Goal: Task Accomplishment & Management: Use online tool/utility

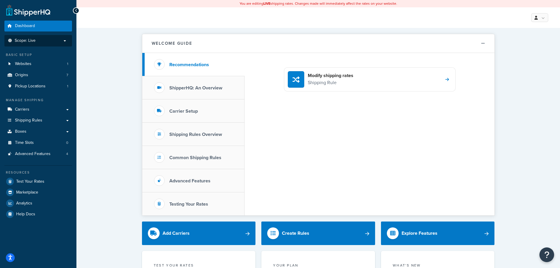
click at [55, 42] on p "Scope: Live" at bounding box center [38, 40] width 62 height 5
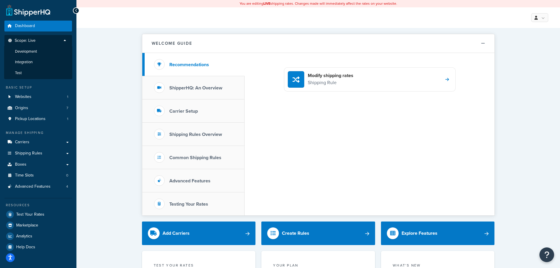
click at [40, 51] on li "Development" at bounding box center [38, 51] width 68 height 11
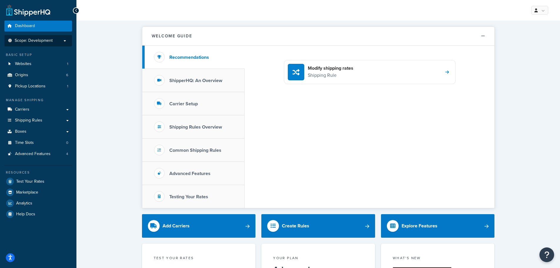
click at [36, 42] on span "Scope: Development" at bounding box center [34, 40] width 38 height 5
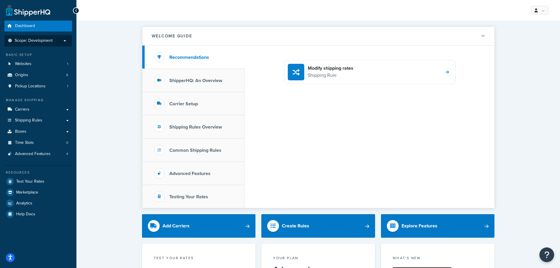
click at [34, 38] on span "Scope: Development" at bounding box center [34, 40] width 38 height 5
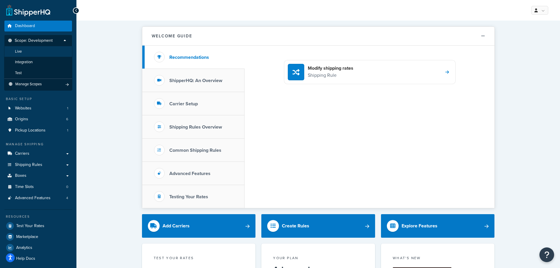
click at [34, 54] on li "Live" at bounding box center [38, 51] width 68 height 11
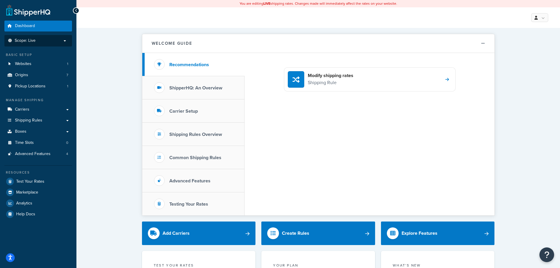
click at [63, 39] on p "Scope: Live" at bounding box center [38, 40] width 62 height 5
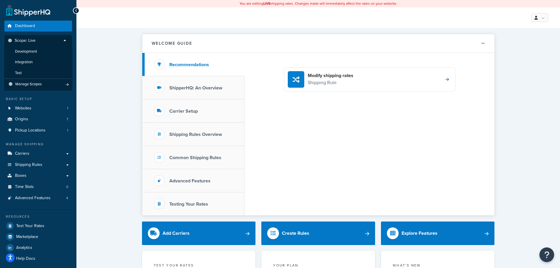
click at [45, 49] on li "Development" at bounding box center [38, 51] width 68 height 11
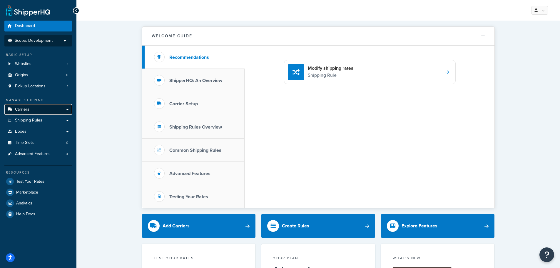
click at [56, 107] on link "Carriers" at bounding box center [38, 109] width 68 height 11
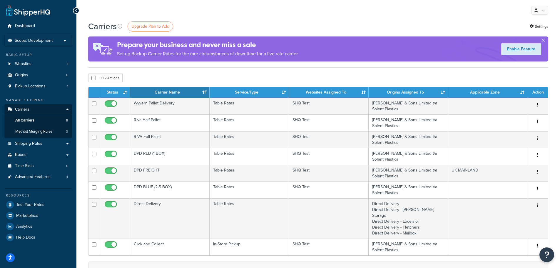
click at [281, 76] on div "Bulk Actions Duplicate Delete" at bounding box center [318, 78] width 460 height 9
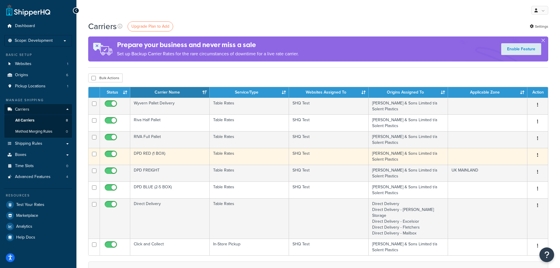
click at [176, 157] on td "DPD RED (1 BOX)" at bounding box center [169, 156] width 79 height 17
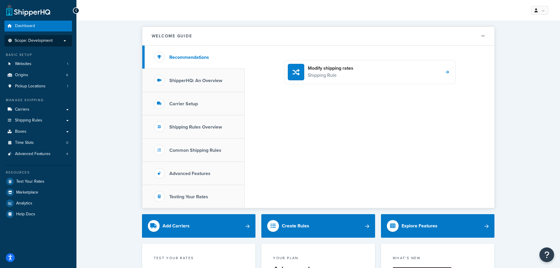
click at [54, 43] on p "Scope: Development" at bounding box center [38, 40] width 62 height 5
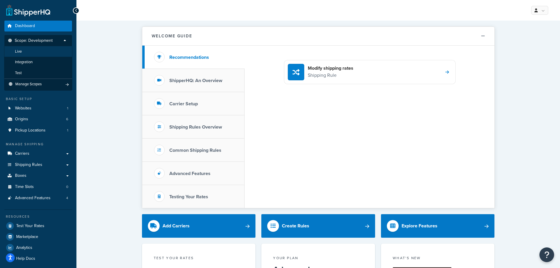
click at [40, 53] on li "Live" at bounding box center [38, 51] width 68 height 11
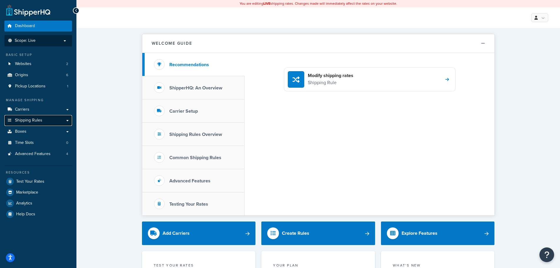
click at [46, 118] on link "Shipping Rules" at bounding box center [38, 120] width 68 height 11
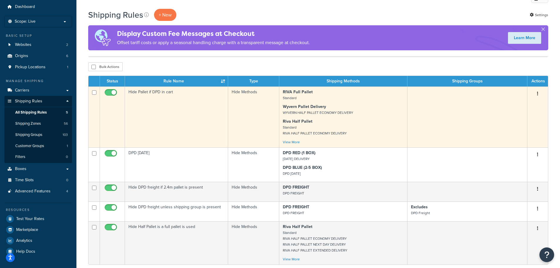
scroll to position [29, 0]
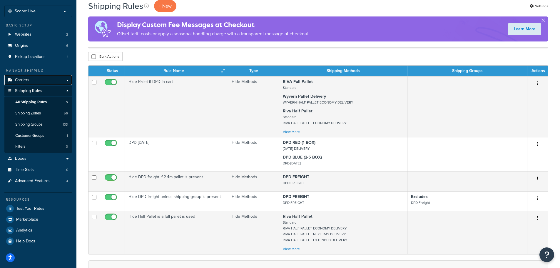
click at [40, 81] on link "Carriers" at bounding box center [38, 80] width 68 height 11
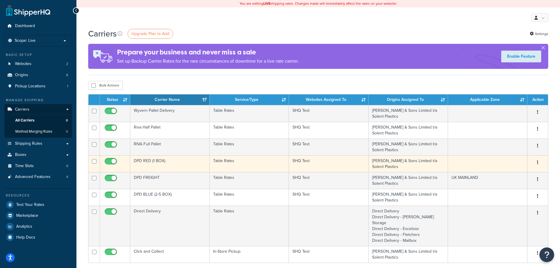
click at [172, 163] on td "DPD RED (1 BOX)" at bounding box center [169, 163] width 79 height 17
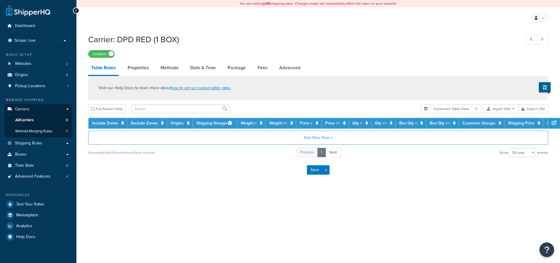
select select "25"
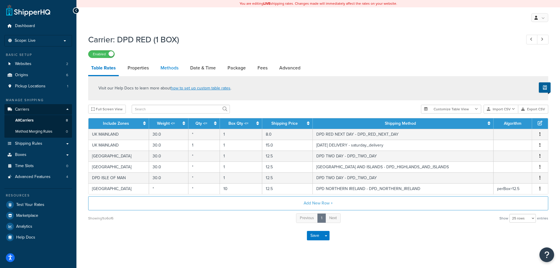
click at [165, 66] on link "Methods" at bounding box center [170, 68] width 24 height 14
select select "25"
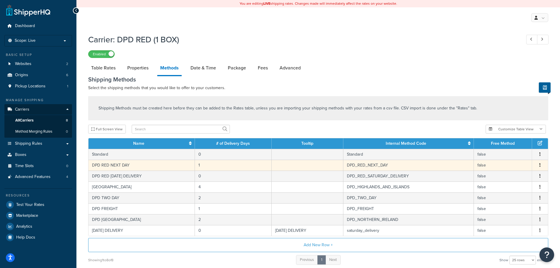
click at [131, 167] on td "DPD RED NEXT DAY" at bounding box center [142, 165] width 106 height 11
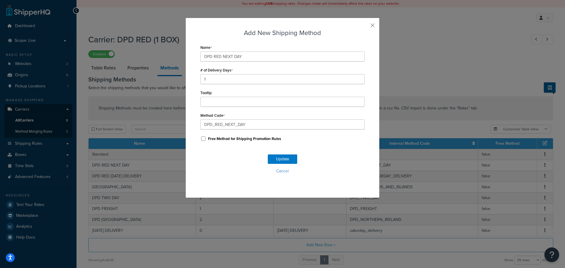
drag, startPoint x: 297, startPoint y: 29, endPoint x: 297, endPoint y: 33, distance: 4.1
click at [297, 33] on h3 "Add New Shipping Method" at bounding box center [282, 32] width 164 height 9
click at [229, 77] on input "1" at bounding box center [282, 79] width 164 height 10
click at [364, 27] on button "button" at bounding box center [363, 27] width 1 height 1
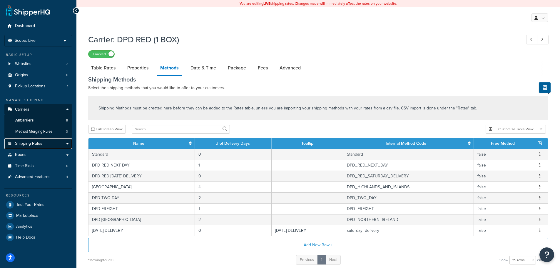
click at [39, 141] on span "Shipping Rules" at bounding box center [28, 143] width 27 height 5
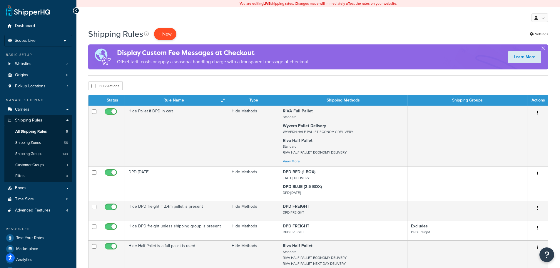
click at [172, 34] on p "+ New" at bounding box center [165, 34] width 22 height 12
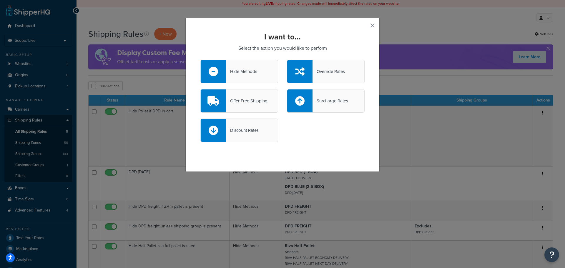
click at [249, 74] on div "Hide Methods" at bounding box center [241, 71] width 31 height 8
click at [0, 0] on input "Hide Methods" at bounding box center [0, 0] width 0 height 0
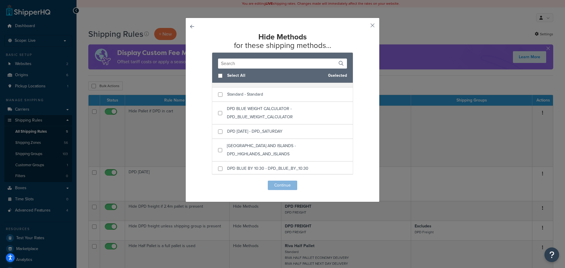
scroll to position [59, 0]
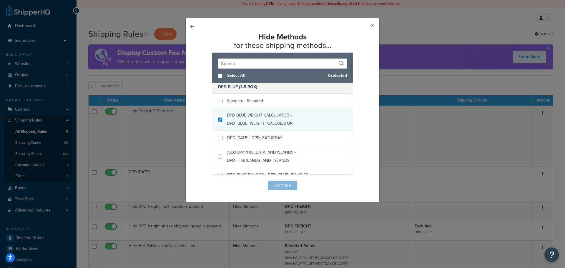
checkbox input "true"
click at [264, 119] on div "DPD BLUE WEIGHT CALCULATOR - DPD_BLUE_WEIGHT_CALCULATOR" at bounding box center [287, 119] width 120 height 16
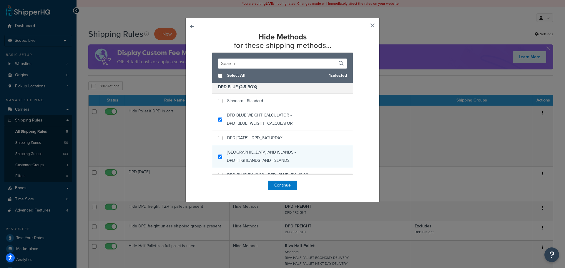
checkbox input "true"
click at [267, 157] on div "[GEOGRAPHIC_DATA] AND ISLANDS - DPD_HIGHLANDS_AND_ISLANDS" at bounding box center [287, 156] width 120 height 16
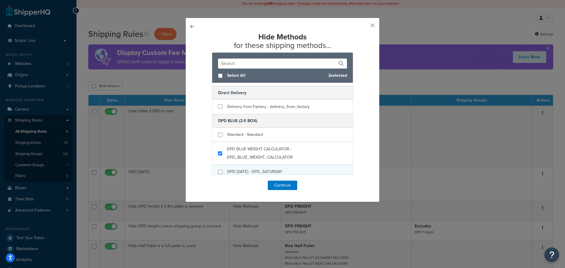
scroll to position [0, 0]
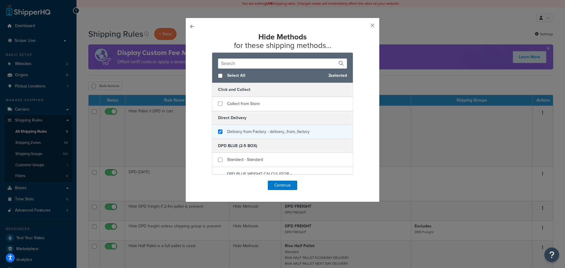
checkbox input "true"
click at [259, 134] on span "Delivery from Factory - delivery_from_factory" at bounding box center [268, 131] width 82 height 6
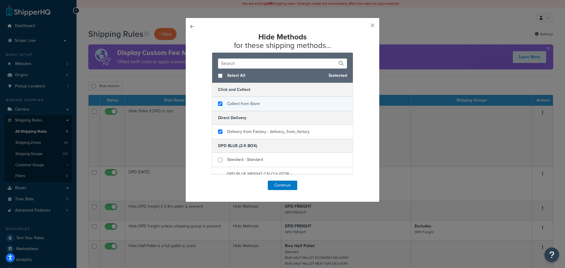
checkbox input "true"
click at [261, 104] on div "Collect from Store" at bounding box center [282, 104] width 141 height 14
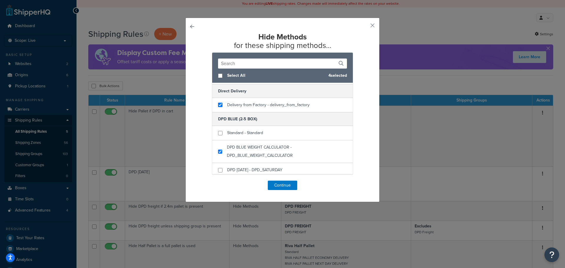
scroll to position [59, 0]
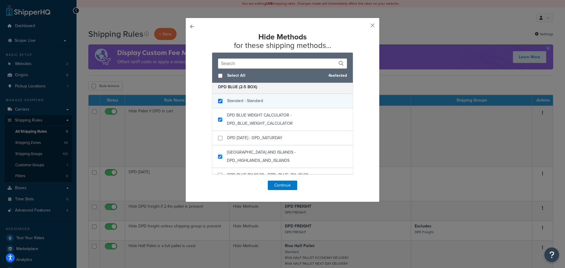
checkbox input "true"
click at [259, 101] on span "Standard - Standard" at bounding box center [245, 101] width 36 height 6
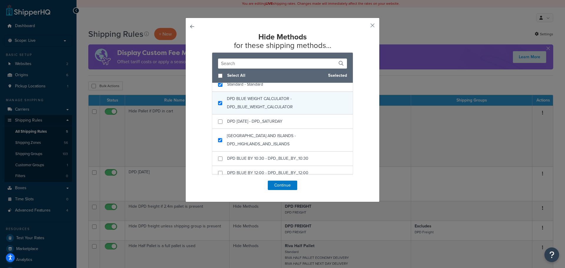
scroll to position [88, 0]
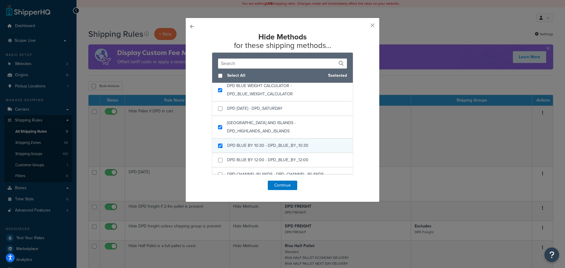
checkbox input "true"
click at [283, 147] on span "DPD BLUE BY 10:30 - DPD_BLUE_BY_10:30" at bounding box center [267, 145] width 81 height 6
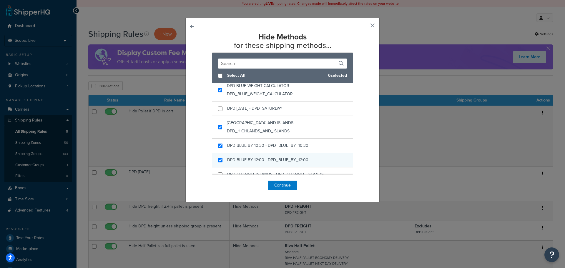
checkbox input "true"
click at [283, 156] on div "DPD BLUE BY 12:00 - DPD_BLUE_BY_12:00" at bounding box center [267, 160] width 81 height 8
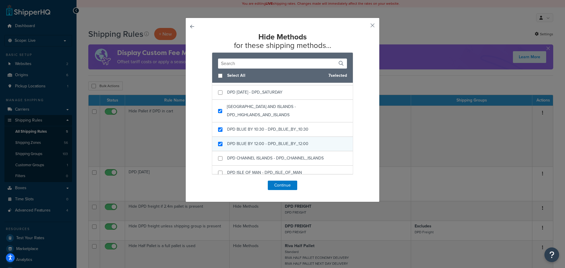
scroll to position [118, 0]
checkbox input "true"
click at [281, 146] on span "DPD CHANNEL ISLANDS - DPD_CHANNEL_ISLANDS" at bounding box center [275, 145] width 96 height 6
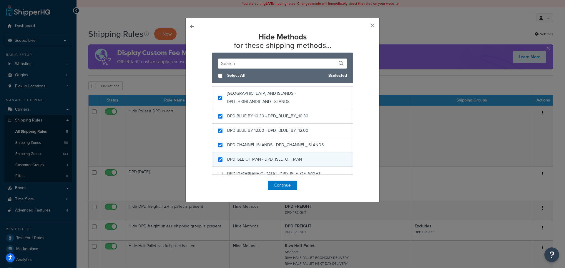
checkbox input "true"
click at [279, 157] on span "DPD ISLE OF MAN - DPD_ISLE_OF_MAN" at bounding box center [264, 159] width 75 height 6
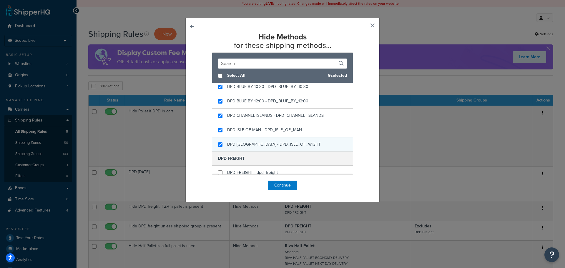
checkbox input "true"
click at [263, 143] on span "DPD ISLE OF WIGHT - DPD_ISLE_OF_WIGHT" at bounding box center [274, 144] width 94 height 6
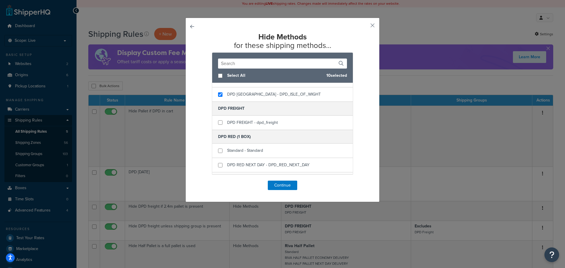
scroll to position [206, 0]
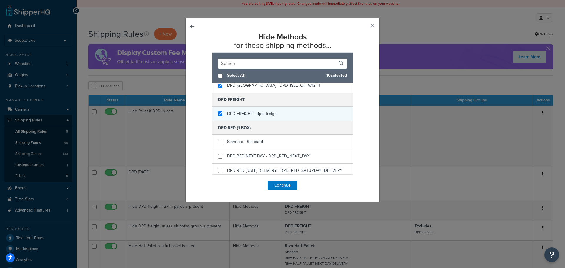
checkbox input "true"
click at [257, 115] on span "DPD FREIGHT - dpd_freight" at bounding box center [252, 114] width 51 height 6
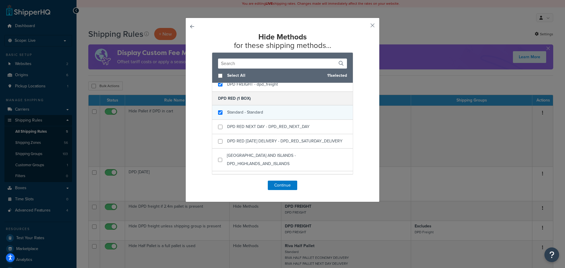
checkbox input "true"
click at [267, 115] on div "Standard - Standard" at bounding box center [282, 112] width 141 height 14
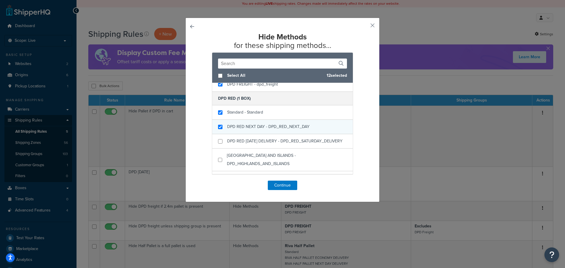
checkbox input "true"
click at [267, 126] on span "DPD RED NEXT DAY - DPD_RED_NEXT_DAY" at bounding box center [268, 126] width 82 height 6
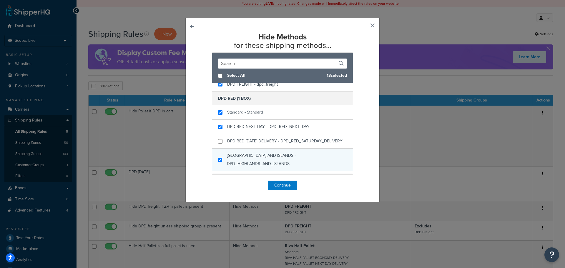
checkbox input "true"
click at [276, 161] on span "[GEOGRAPHIC_DATA] AND ISLANDS - DPD_HIGHLANDS_AND_ISLANDS" at bounding box center [261, 159] width 69 height 14
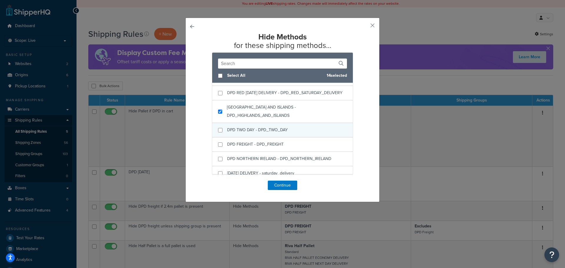
scroll to position [294, 0]
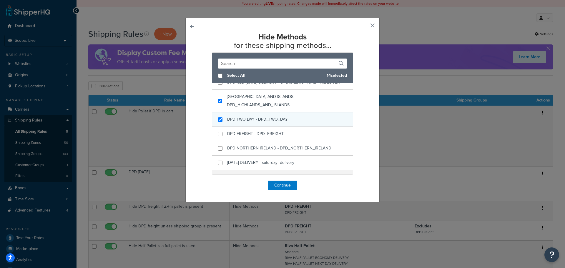
checkbox input "true"
click at [290, 127] on div "DPD TWO DAY - DPD_TWO_DAY" at bounding box center [282, 119] width 141 height 14
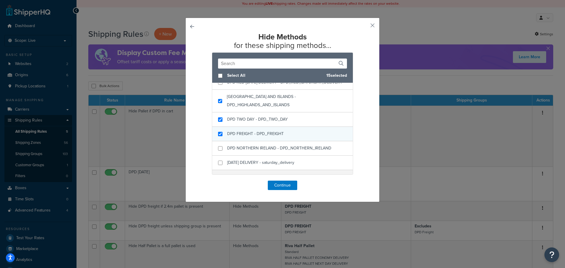
checkbox input "true"
click at [286, 141] on div "DPD FREIGHT - DPD_FREIGHT" at bounding box center [282, 134] width 141 height 14
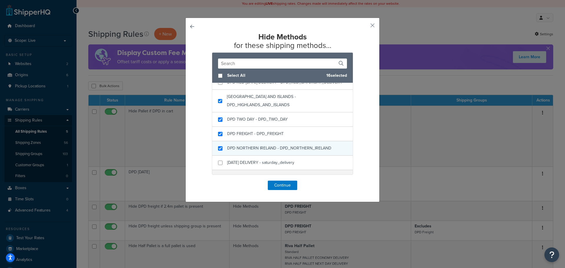
checkbox input "true"
click at [286, 151] on span "DPD NORTHERN IRELAND - DPD_NORTHERN_IRELAND" at bounding box center [279, 148] width 104 height 6
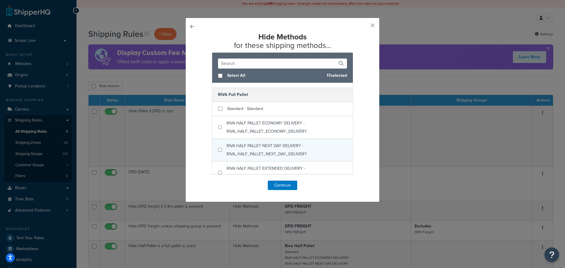
scroll to position [382, 0]
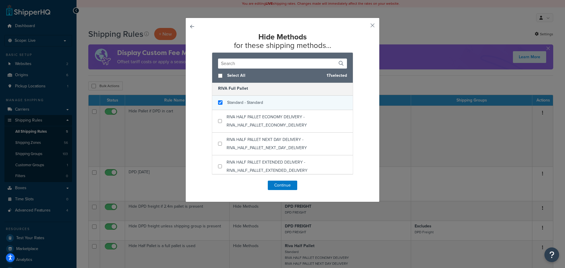
checkbox input "true"
click at [272, 110] on div "Standard - Standard" at bounding box center [282, 103] width 141 height 14
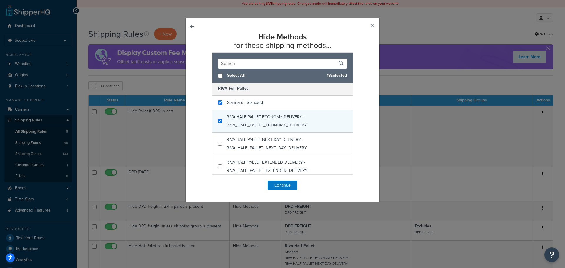
checkbox input "true"
click at [272, 129] on div "RIVA HALF PALLET ECONOMY DELIVERY - RIVA_HALF_PALLET_ECONOMY_DELIVERY" at bounding box center [286, 121] width 120 height 16
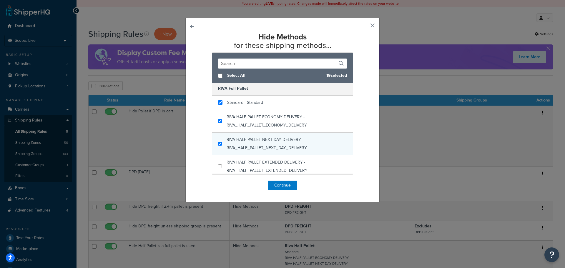
checkbox input "true"
click at [272, 149] on span "RIVA HALF PALLET NEXT DAY DELIVERY - RIVA_HALF_PALLET_NEXT_DAY_DELIVERY" at bounding box center [266, 143] width 80 height 14
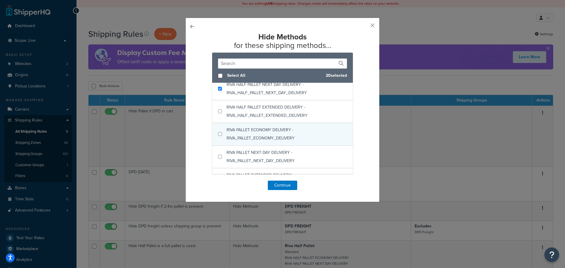
scroll to position [441, 0]
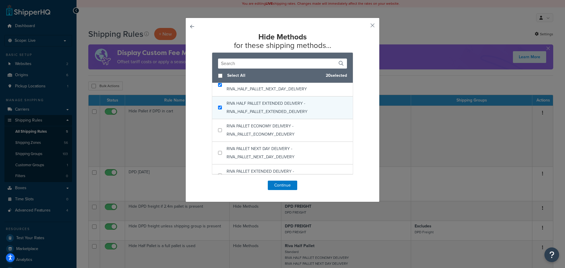
checkbox input "true"
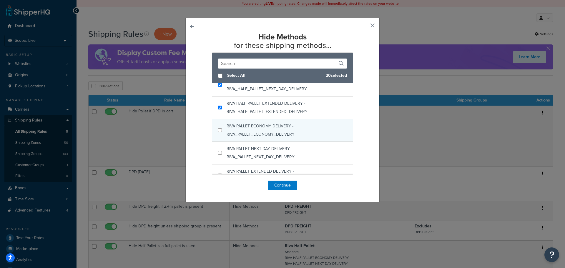
drag, startPoint x: 269, startPoint y: 116, endPoint x: 272, endPoint y: 133, distance: 17.2
click at [269, 116] on div "RIVA HALF PALLET EXTENDED DELIVERY - RIVA_HALF_PALLET_EXTENDED_DELIVERY" at bounding box center [286, 107] width 120 height 16
checkbox input "true"
click at [272, 138] on div "RIVA PALLET ECONOMY DELIVERY - RIVA_PALLET_ECONOMY_DELIVERY" at bounding box center [286, 130] width 120 height 16
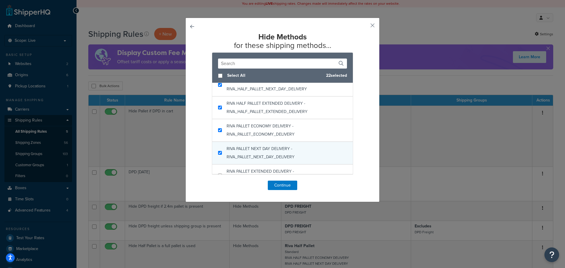
checkbox input "true"
click at [270, 157] on span "RIVA PALLET NEXT DAY DELIVERY - RIVA_PALLET_NEXT_DAY_DELIVERY" at bounding box center [260, 153] width 68 height 14
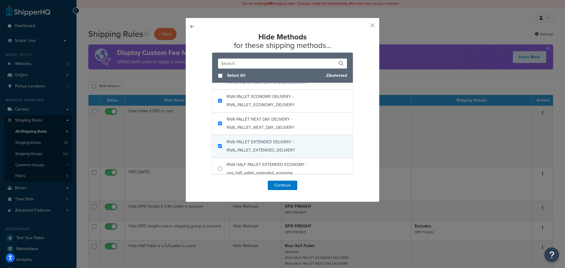
checkbox input "true"
click at [269, 151] on span "RIVA PALLET EXTENDED DELIVERY - RIVA_PALLET_EXTENDED_DELIVERY" at bounding box center [260, 146] width 69 height 14
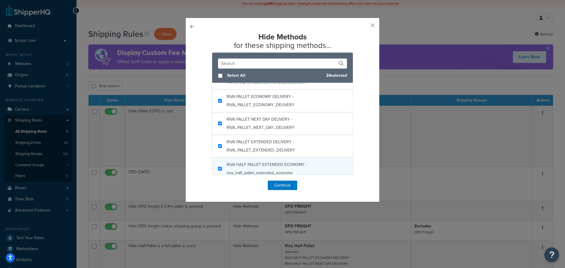
checkbox input "true"
click at [271, 169] on div "RIVA HALF PALLET EXTENDED ECONOMY - riva_half_pallet_extended_economy" at bounding box center [286, 169] width 120 height 16
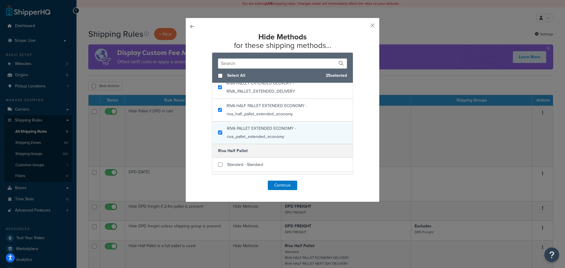
checkbox input "true"
click at [272, 140] on div "RIVA PALLET EXTENDED ECONOMY - riva_pallet_extended_economy" at bounding box center [287, 132] width 120 height 16
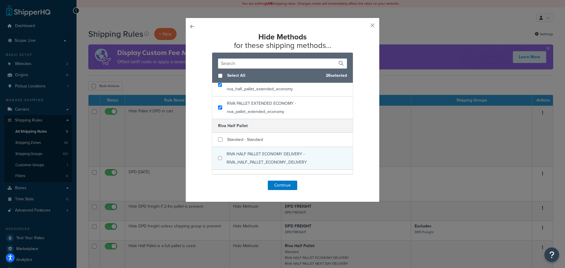
scroll to position [588, 0]
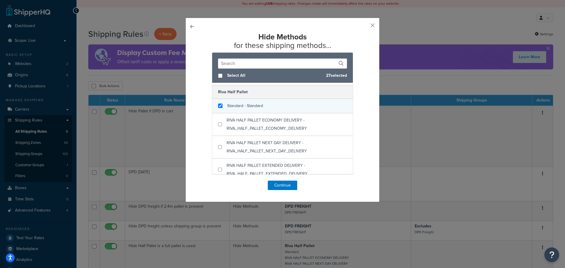
checkbox input "true"
click at [263, 113] on div "Standard - Standard" at bounding box center [282, 106] width 141 height 14
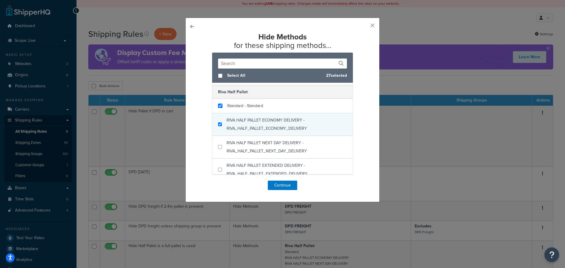
checkbox input "true"
click at [267, 131] on span "RIVA HALF PALLET ECONOMY DELIVERY - RIVA_HALF_PALLET_ECONOMY_DELIVERY" at bounding box center [266, 124] width 80 height 14
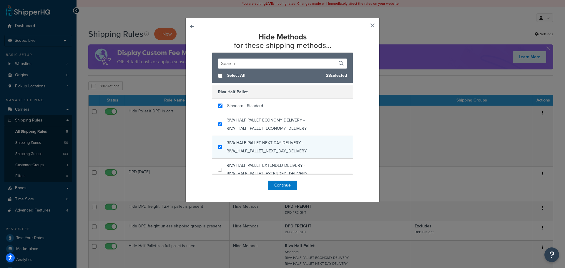
checkbox input "true"
click at [270, 153] on span "RIVA HALF PALLET NEXT DAY DELIVERY - RIVA_HALF_PALLET_NEXT_DAY_DELIVERY" at bounding box center [266, 147] width 80 height 14
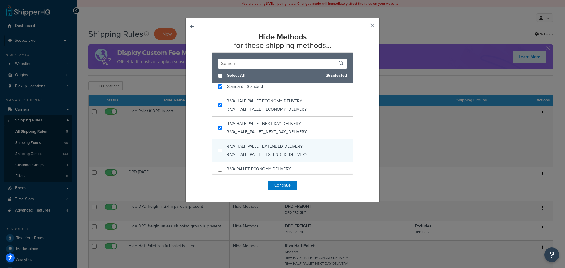
scroll to position [617, 0]
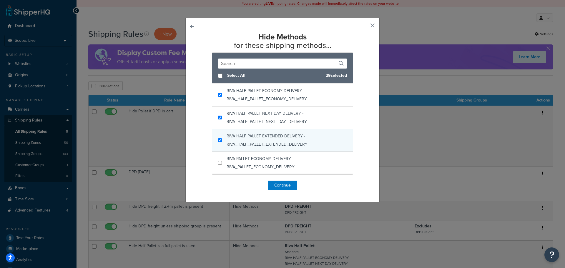
checkbox input "true"
click at [267, 147] on span "RIVA HALF PALLET EXTENDED DELIVERY - RIVA_HALF_PALLET_EXTENDED_DELIVERY" at bounding box center [266, 140] width 81 height 14
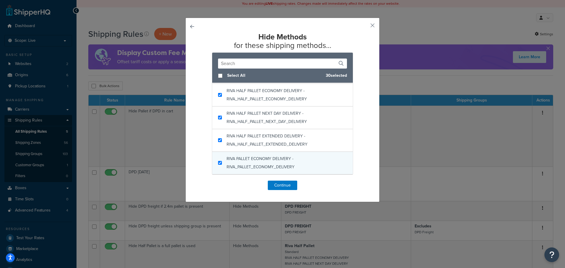
checkbox input "true"
click at [268, 163] on div "RIVA PALLET ECONOMY DELIVERY - RIVA_PALLET_ECONOMY_DELIVERY" at bounding box center [286, 163] width 120 height 16
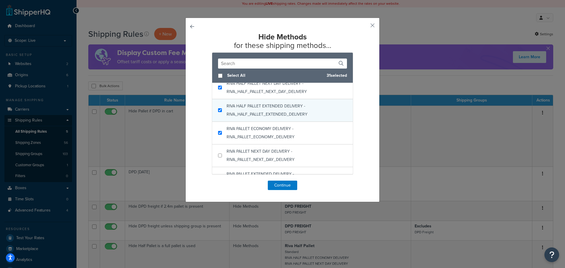
scroll to position [676, 0]
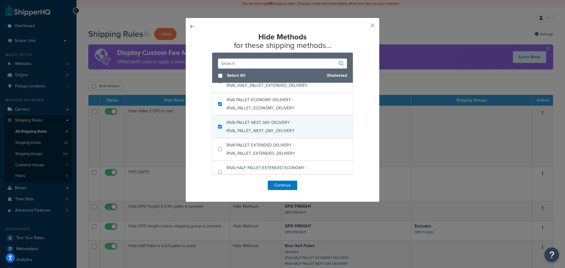
checkbox input "true"
click at [271, 134] on span "RIVA PALLET NEXT DAY DELIVERY - RIVA_PALLET_NEXT_DAY_DELIVERY" at bounding box center [260, 126] width 68 height 14
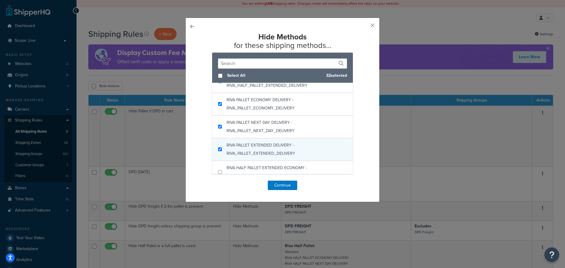
checkbox input "true"
click at [270, 156] on span "RIVA PALLET EXTENDED DELIVERY - RIVA_PALLET_EXTENDED_DELIVERY" at bounding box center [260, 149] width 69 height 14
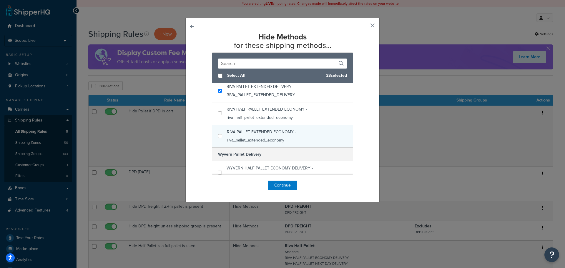
scroll to position [735, 0]
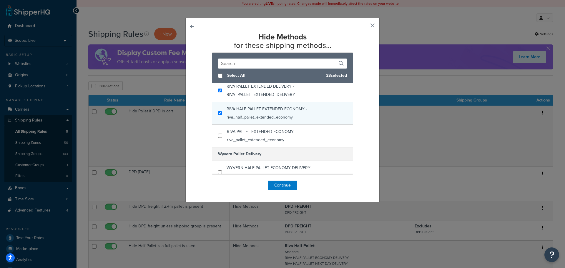
checkbox input "true"
click at [263, 120] on span "RIVA HALF PALLET EXTENDED ECONOMY - riva_half_pallet_extended_economy" at bounding box center [266, 113] width 80 height 14
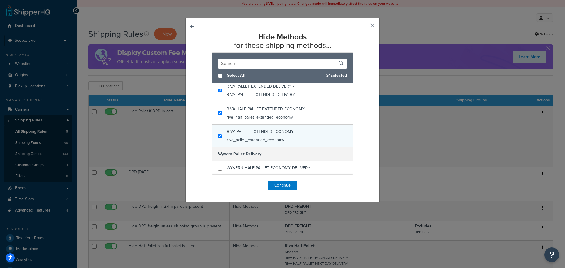
checkbox input "true"
click at [267, 143] on span "RIVA PALLET EXTENDED ECONOMY - riva_pallet_extended_economy" at bounding box center [261, 135] width 69 height 14
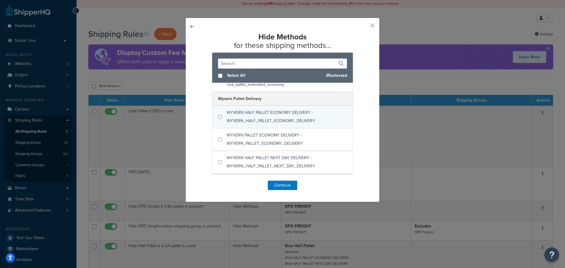
scroll to position [794, 0]
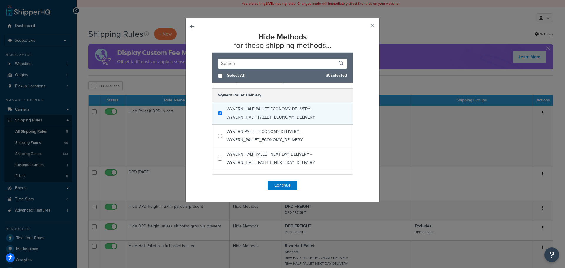
checkbox input "true"
click at [260, 120] on span "WYVERN HALF PALLET ECONOMY DELIVERY - WYVERN_HALF_PALLET_ECONOMY_DELIVERY" at bounding box center [270, 113] width 89 height 14
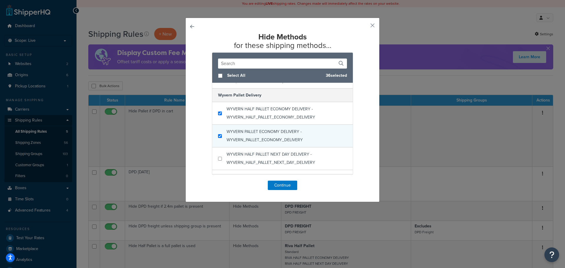
checkbox input "true"
click at [263, 143] on span "WYVERN PALLET ECONOMY DELIVERY - WYVERN_PALLET_ECONOMY_DELIVERY" at bounding box center [264, 135] width 76 height 14
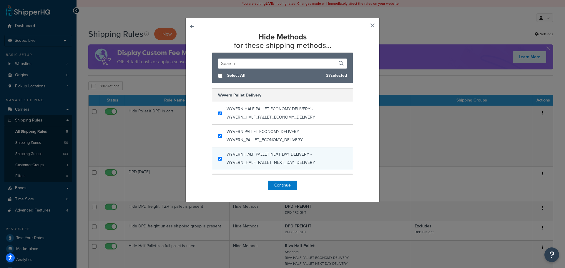
checkbox input "true"
click at [262, 164] on span "WYVERN HALF PALLET NEXT DAY DELIVERY - WYVERN_HALF_PALLET_NEXT_DAY_DELIVERY" at bounding box center [270, 158] width 89 height 14
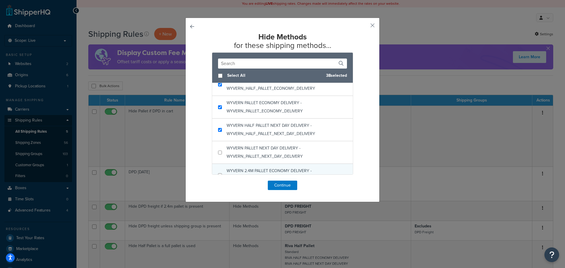
scroll to position [865, 0]
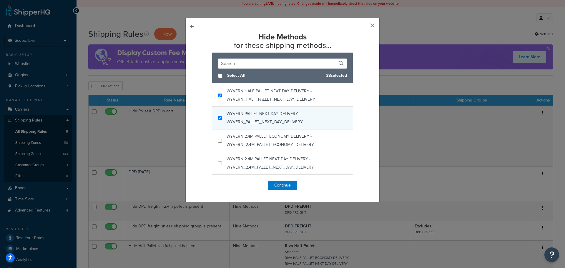
checkbox input "true"
click at [261, 118] on div "WYVERN PALLET NEXT DAY DELIVERY - WYVERN_PALLET_NEXT_DAY_DELIVERY" at bounding box center [286, 118] width 120 height 16
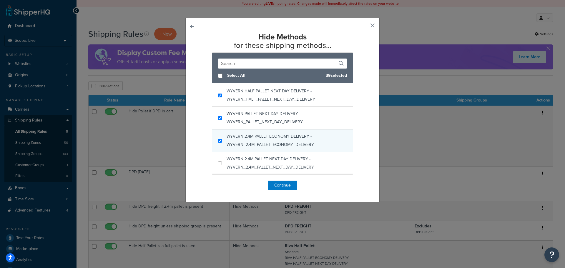
checkbox input "true"
click at [268, 146] on span "WYVERN 2.4M PALLET ECONOMY DELIVERY - WYVERN_2.4M_PALLET_ECONOMY_DELIVERY" at bounding box center [269, 140] width 87 height 14
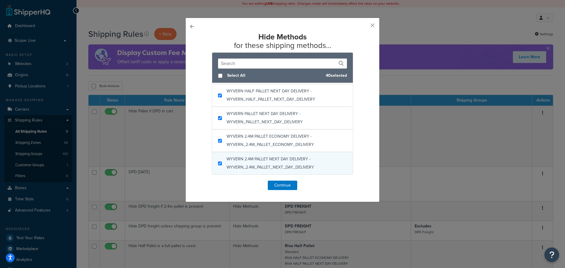
checkbox input "true"
click at [267, 165] on span "WYVERN 2.4M PALLET NEXT DAY DELIVERY - WYVERN_2.4M_PALLET_NEXT_DAY_DELIVERY" at bounding box center [269, 163] width 87 height 14
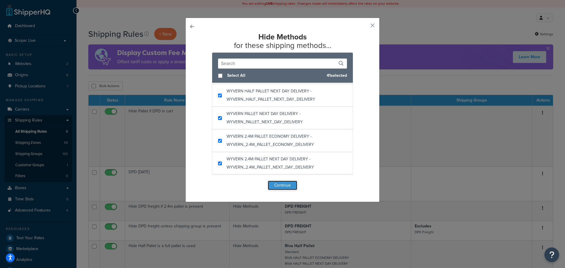
click at [279, 185] on button "Continue" at bounding box center [282, 185] width 29 height 9
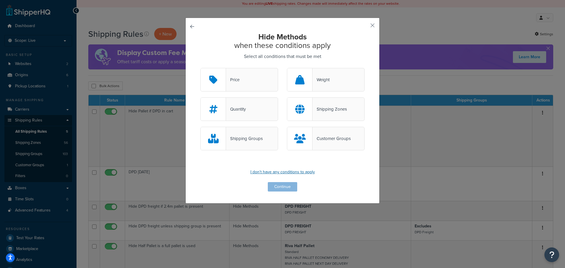
click at [285, 172] on p "I don't have any conditions to apply" at bounding box center [282, 172] width 164 height 8
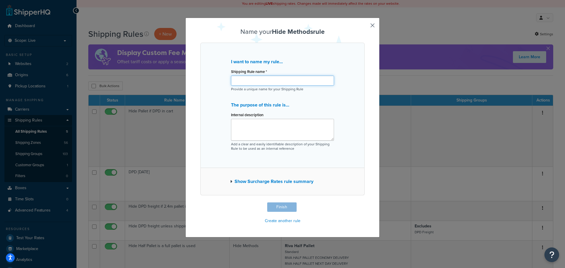
click at [260, 79] on input "Shipping Rule name *" at bounding box center [282, 81] width 103 height 10
type input "n"
type input "NOT [DATE]"
click at [304, 124] on textarea "To not show delivery on a saturday" at bounding box center [282, 130] width 103 height 22
click at [280, 123] on textarea "To not show delivery on a saturday" at bounding box center [282, 130] width 103 height 22
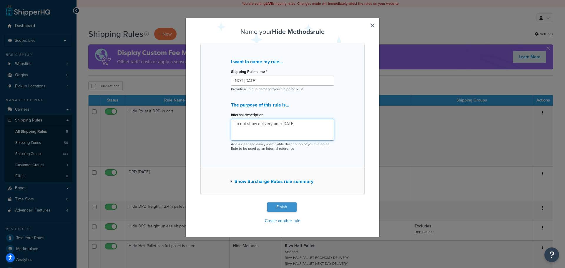
type textarea "To not show delivery on a Saturday"
click at [284, 206] on button "Finish" at bounding box center [281, 206] width 29 height 9
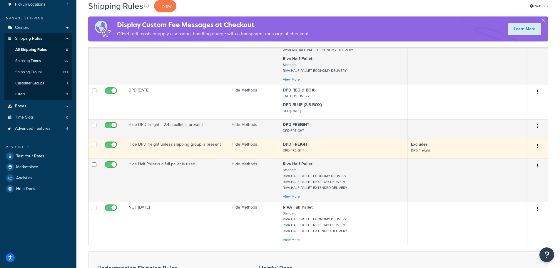
scroll to position [118, 0]
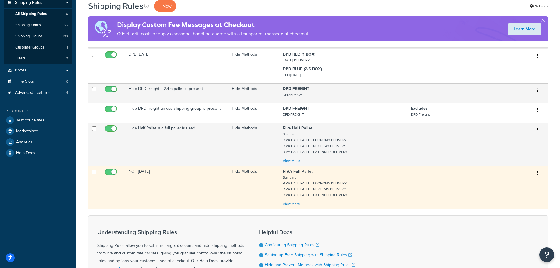
click at [536, 173] on button "button" at bounding box center [538, 172] width 8 height 9
click at [520, 184] on link "Edit" at bounding box center [518, 184] width 46 height 12
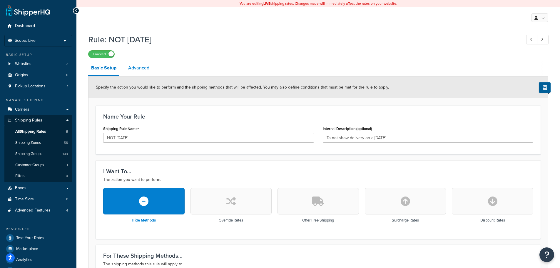
click at [141, 68] on link "Advanced" at bounding box center [138, 68] width 27 height 14
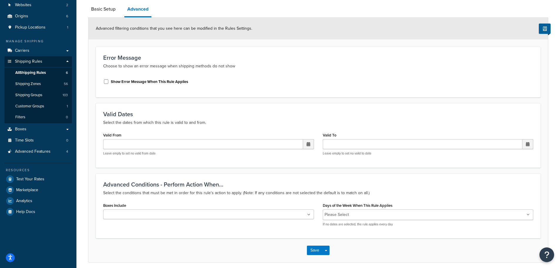
scroll to position [83, 0]
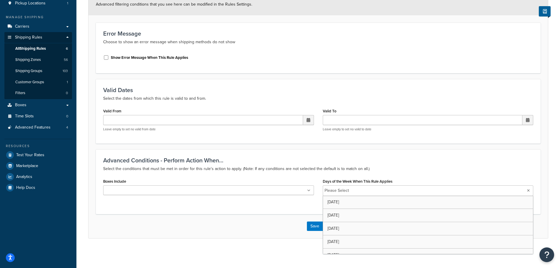
click at [372, 188] on input "Days of the Week When This Rule Applies" at bounding box center [377, 190] width 52 height 6
click at [293, 212] on div "Advanced Conditions - Perform Action When... Select the conditions that must be…" at bounding box center [318, 181] width 445 height 65
click at [313, 227] on button "Save" at bounding box center [315, 226] width 16 height 9
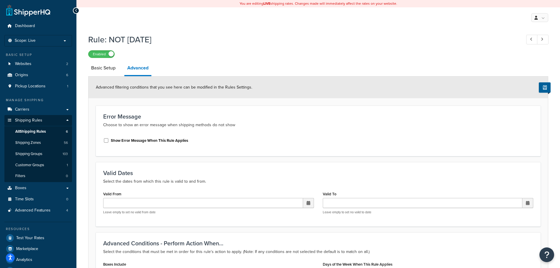
scroll to position [40, 0]
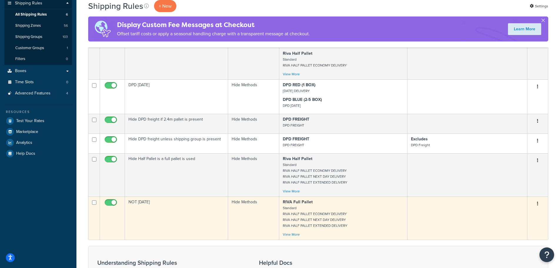
scroll to position [118, 0]
click at [191, 210] on td "NOT [DATE]" at bounding box center [176, 217] width 103 height 43
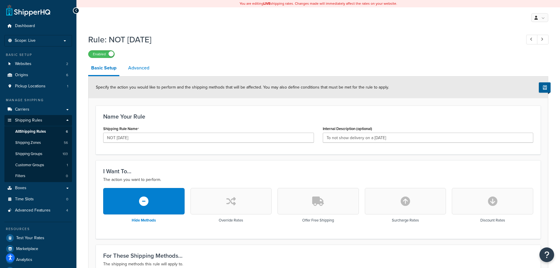
click at [143, 61] on link "Advanced" at bounding box center [138, 68] width 27 height 14
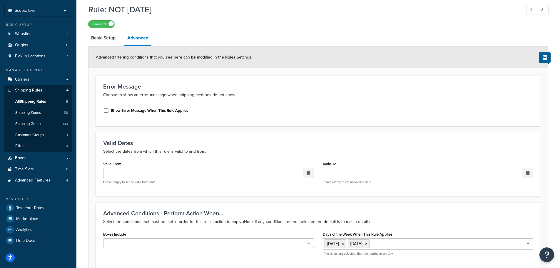
scroll to position [84, 0]
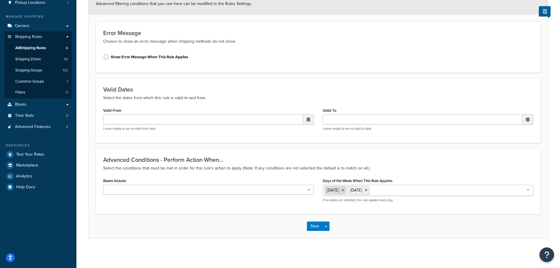
click at [344, 189] on icon at bounding box center [343, 190] width 3 height 4
click at [344, 190] on icon at bounding box center [343, 190] width 3 height 4
click at [278, 220] on div "Save Save Dropdown Save and Edit Save and Duplicate Save and Create New" at bounding box center [319, 226] width 460 height 24
click at [315, 224] on button "Save" at bounding box center [315, 225] width 16 height 9
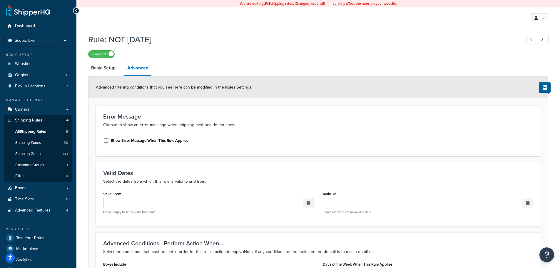
scroll to position [16, 0]
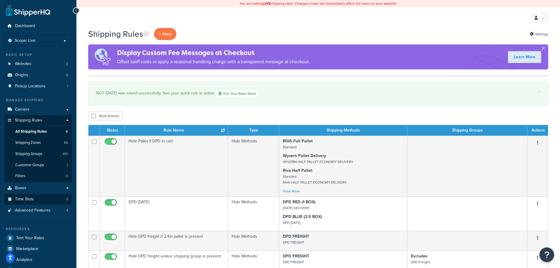
scroll to position [43, 0]
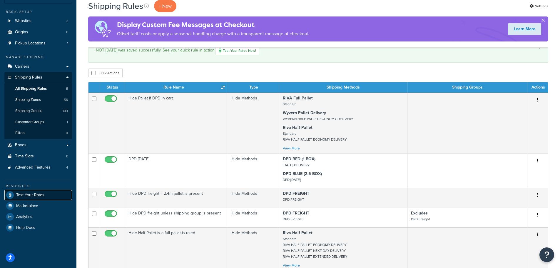
click at [36, 196] on span "Test Your Rates" at bounding box center [30, 195] width 28 height 5
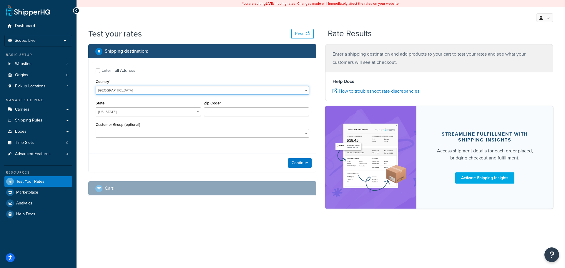
click at [118, 92] on select "[GEOGRAPHIC_DATA] [GEOGRAPHIC_DATA] [GEOGRAPHIC_DATA] [GEOGRAPHIC_DATA] [GEOGRA…" at bounding box center [202, 90] width 213 height 9
select select "GB"
click at [96, 86] on select "[GEOGRAPHIC_DATA] [GEOGRAPHIC_DATA] [GEOGRAPHIC_DATA] [GEOGRAPHIC_DATA] [GEOGRA…" at bounding box center [202, 90] width 213 height 9
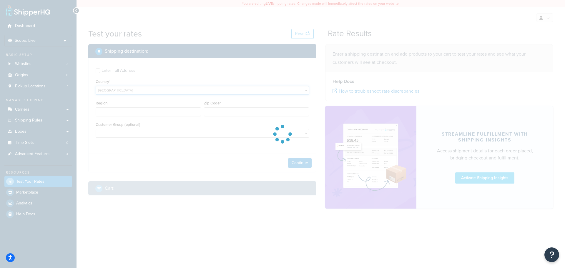
type input "AL"
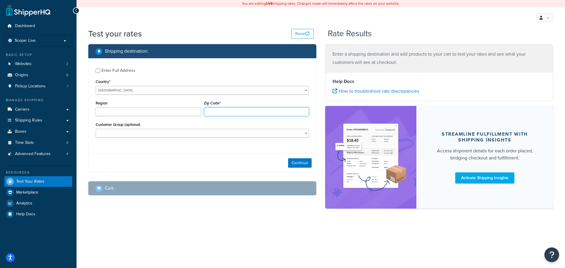
click at [218, 114] on input "Zip Code*" at bounding box center [256, 111] width 105 height 9
type input "st18 0rb"
click at [295, 163] on button "Continue" at bounding box center [300, 162] width 24 height 9
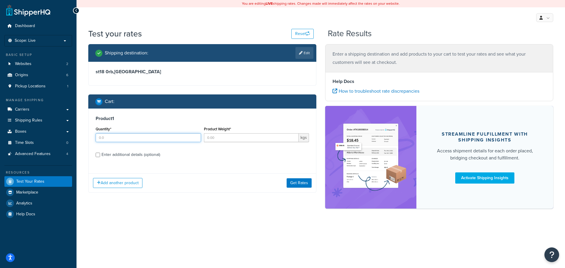
click at [134, 139] on input "Quantity*" at bounding box center [148, 137] width 105 height 9
type input "1"
type input "5"
click at [137, 153] on div "Enter additional details (optional)" at bounding box center [130, 155] width 59 height 8
click at [100, 153] on input "Enter additional details (optional)" at bounding box center [98, 155] width 4 height 4
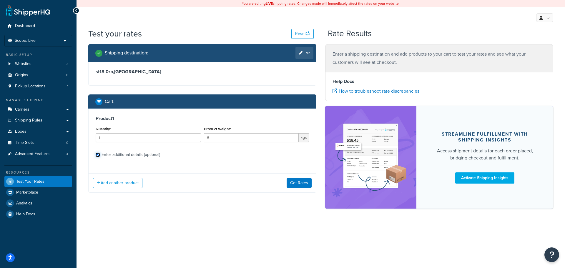
checkbox input "true"
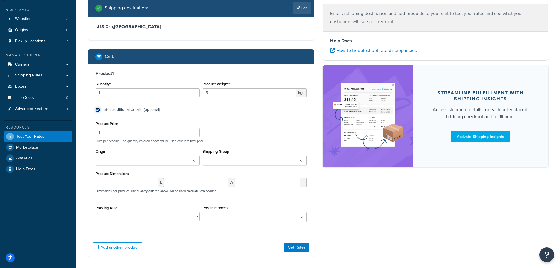
scroll to position [45, 0]
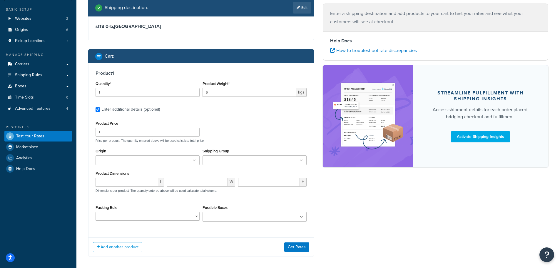
click at [128, 161] on input "Origin" at bounding box center [123, 160] width 52 height 6
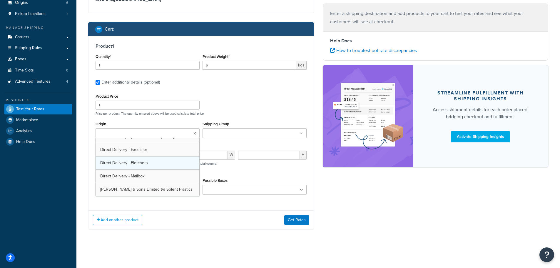
scroll to position [8, 0]
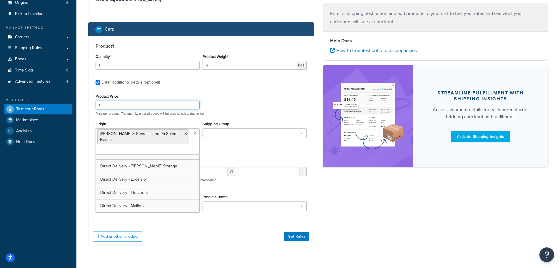
click at [237, 102] on div "Product Price 1 Price per product. The quantity entered above will be used calc…" at bounding box center [201, 103] width 214 height 23
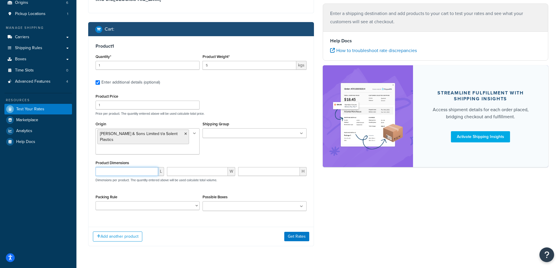
click at [115, 172] on input "number" at bounding box center [127, 171] width 63 height 9
type input "60"
type input "40"
type input "30"
click at [307, 240] on button "Get Rates" at bounding box center [296, 236] width 25 height 9
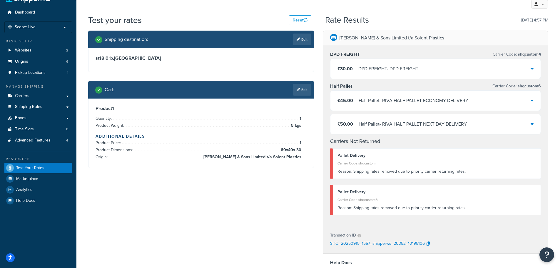
scroll to position [0, 0]
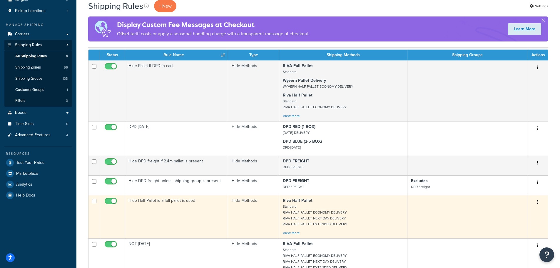
scroll to position [161, 0]
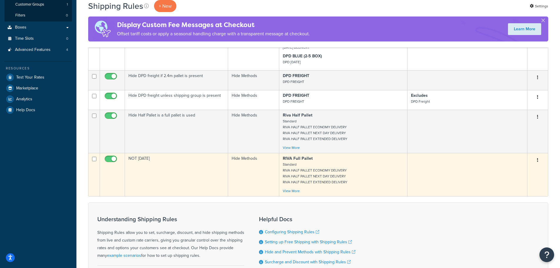
click at [186, 171] on td "NOT SATURDAY" at bounding box center [176, 174] width 103 height 43
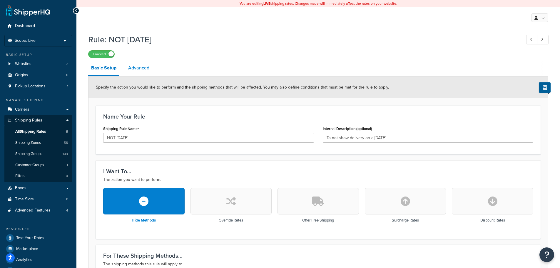
click at [137, 69] on link "Advanced" at bounding box center [138, 68] width 27 height 14
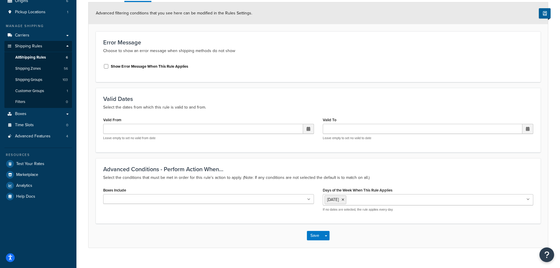
scroll to position [84, 0]
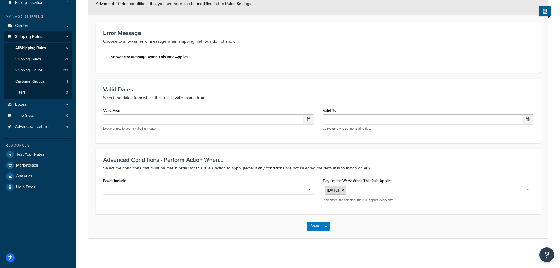
click at [346, 190] on li "Tuesday" at bounding box center [336, 190] width 22 height 9
click at [344, 190] on icon at bounding box center [343, 190] width 3 height 4
click at [359, 190] on input "Days of the Week When This Rule Applies" at bounding box center [377, 190] width 52 height 6
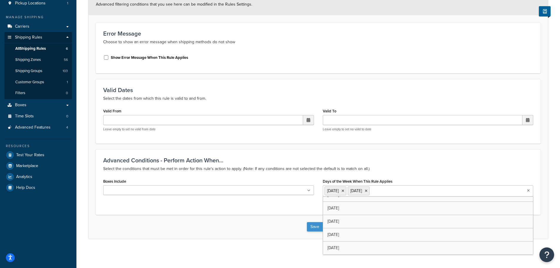
click at [308, 228] on button "Save" at bounding box center [315, 226] width 16 height 9
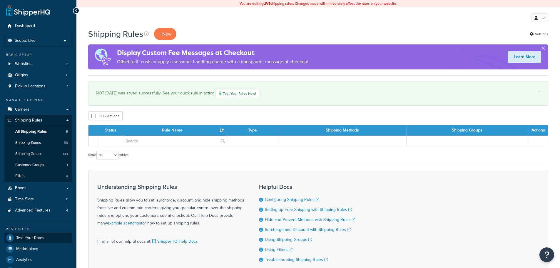
click at [36, 239] on span "Test Your Rates" at bounding box center [30, 238] width 28 height 5
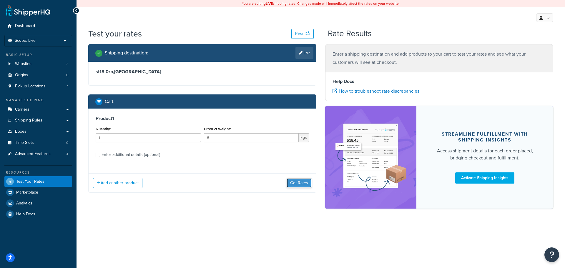
click at [301, 183] on button "Get Rates" at bounding box center [298, 182] width 25 height 9
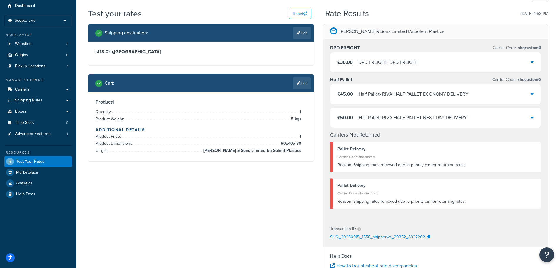
scroll to position [29, 0]
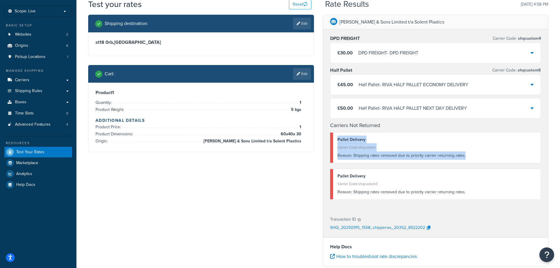
drag, startPoint x: 465, startPoint y: 156, endPoint x: 350, endPoint y: 145, distance: 115.9
click at [333, 136] on div "Pallet Delivery Carrier Code: shqcustom Reason: Shipping rates removed due to p…" at bounding box center [435, 147] width 211 height 31
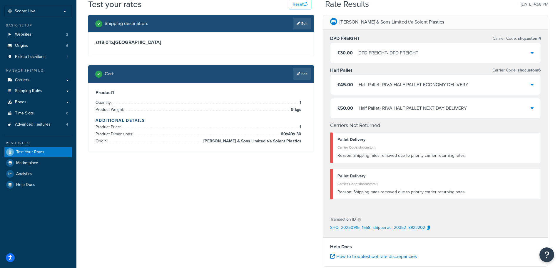
click at [485, 182] on div "Carrier Code: shqcustom3" at bounding box center [437, 184] width 199 height 8
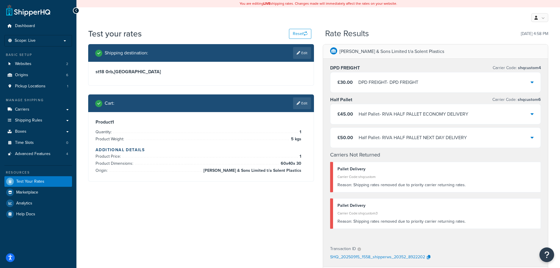
click at [393, 81] on div "DPD FREIGHT - DPD FREIGHT" at bounding box center [388, 82] width 60 height 8
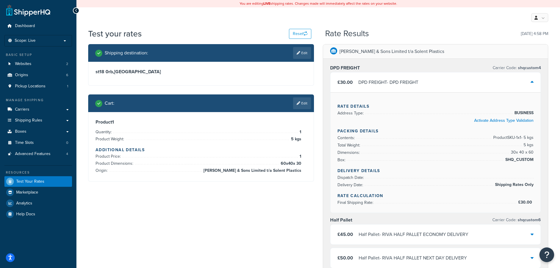
click at [387, 79] on div "DPD FREIGHT - DPD FREIGHT" at bounding box center [388, 82] width 60 height 8
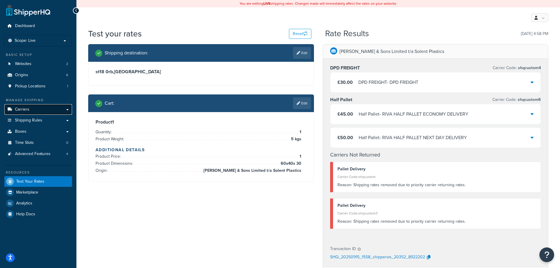
click at [48, 109] on link "Carriers" at bounding box center [38, 109] width 68 height 11
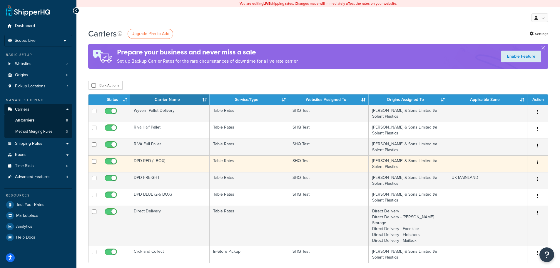
click at [169, 160] on td "DPD RED (1 BOX)" at bounding box center [169, 163] width 79 height 17
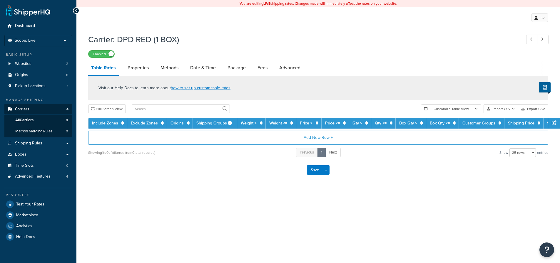
select select "25"
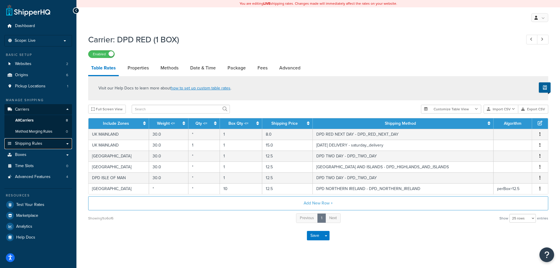
click at [45, 143] on link "Shipping Rules" at bounding box center [38, 143] width 68 height 11
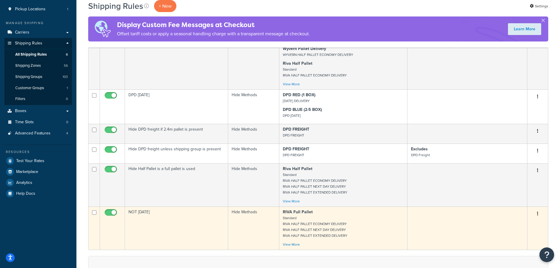
scroll to position [59, 0]
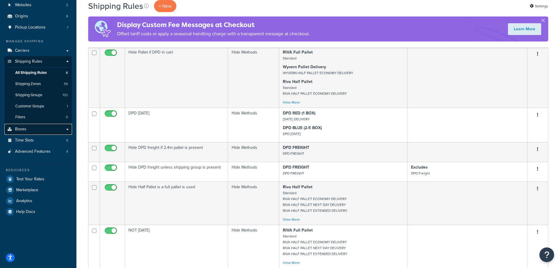
click at [52, 127] on link "Boxes" at bounding box center [38, 129] width 68 height 11
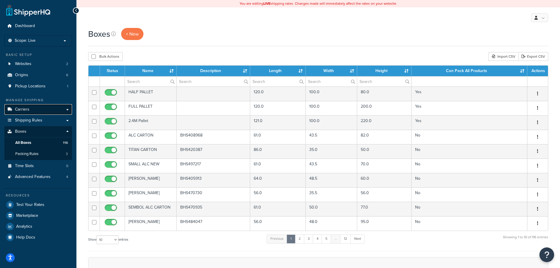
click at [58, 110] on link "Carriers" at bounding box center [38, 109] width 68 height 11
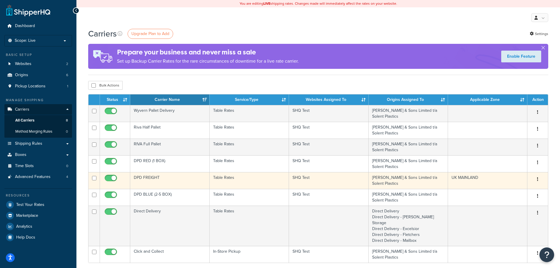
click at [178, 180] on td "DPD FREIGHT" at bounding box center [169, 180] width 79 height 17
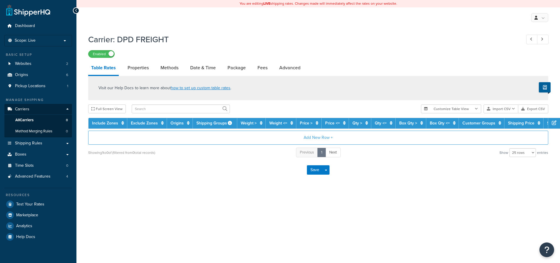
select select "25"
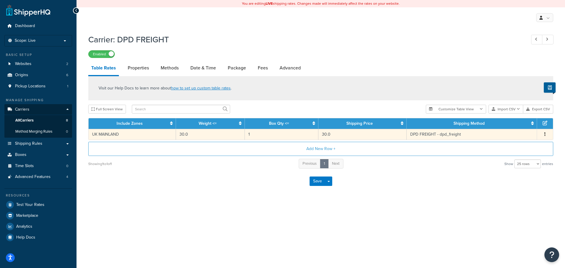
click at [231, 135] on td "30.0" at bounding box center [210, 134] width 69 height 11
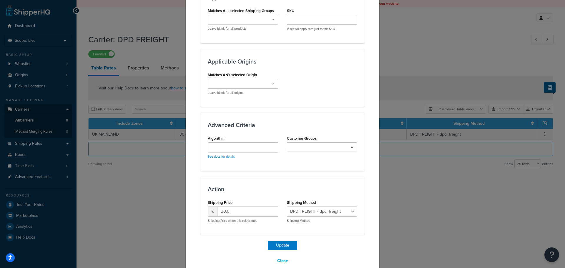
scroll to position [406, 0]
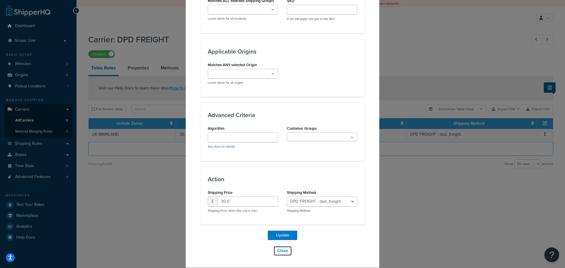
click at [279, 252] on button "Close" at bounding box center [282, 251] width 19 height 10
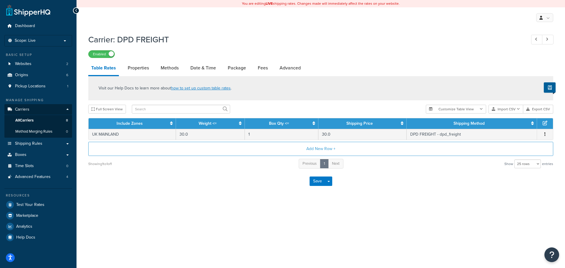
click at [144, 179] on div "Save Save Dropdown Save and Edit" at bounding box center [320, 181] width 465 height 24
click at [43, 143] on link "Shipping Rules" at bounding box center [38, 143] width 68 height 11
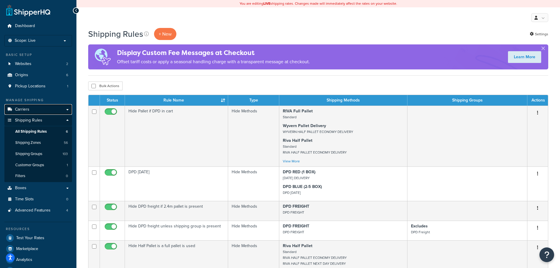
click at [40, 110] on link "Carriers" at bounding box center [38, 109] width 68 height 11
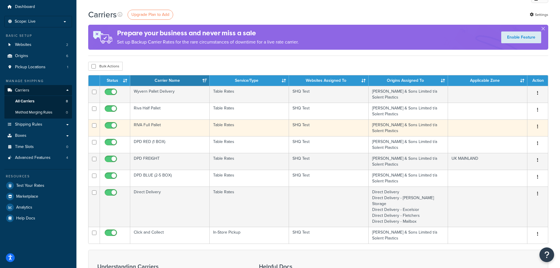
scroll to position [29, 0]
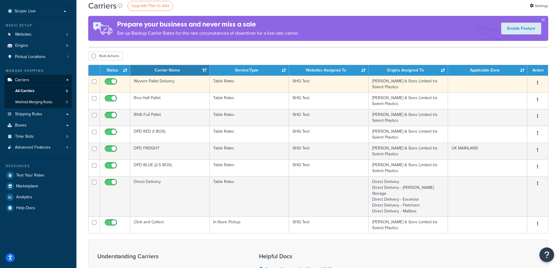
click at [112, 81] on input "checkbox" at bounding box center [112, 82] width 16 height 7
checkbox input "false"
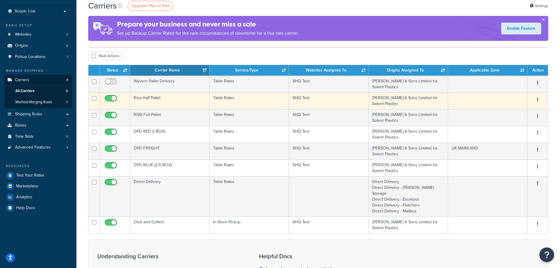
click at [109, 99] on input "checkbox" at bounding box center [112, 99] width 16 height 7
checkbox input "false"
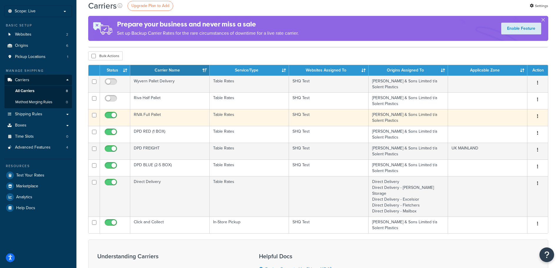
click at [111, 112] on span at bounding box center [111, 115] width 12 height 7
click at [111, 113] on input "checkbox" at bounding box center [112, 116] width 16 height 7
checkbox input "false"
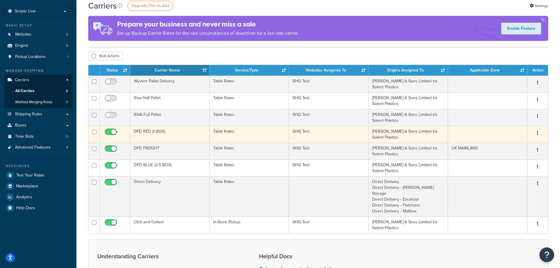
click at [109, 130] on input "checkbox" at bounding box center [112, 133] width 16 height 7
click at [109, 129] on span at bounding box center [111, 131] width 12 height 7
click at [109, 130] on input "checkbox" at bounding box center [112, 133] width 16 height 7
checkbox input "true"
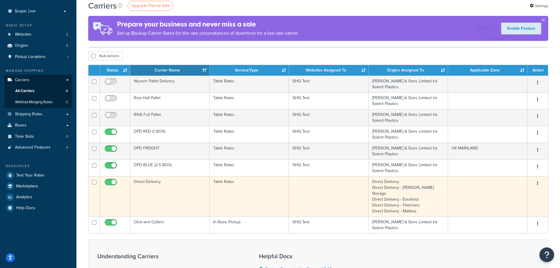
click at [111, 183] on input "checkbox" at bounding box center [112, 183] width 16 height 7
checkbox input "false"
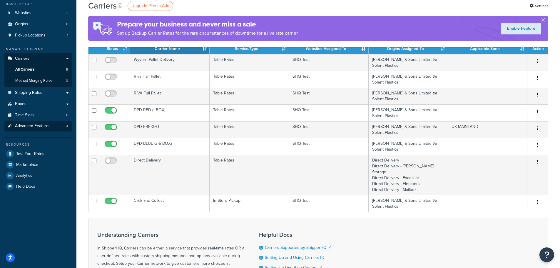
scroll to position [51, 0]
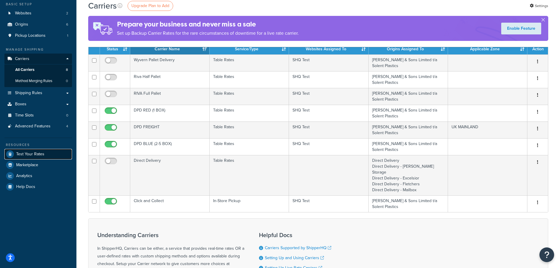
click at [31, 152] on span "Test Your Rates" at bounding box center [30, 154] width 28 height 5
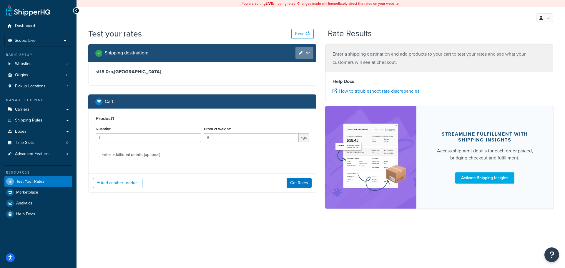
click at [299, 51] on icon at bounding box center [301, 53] width 4 height 4
select select "GB"
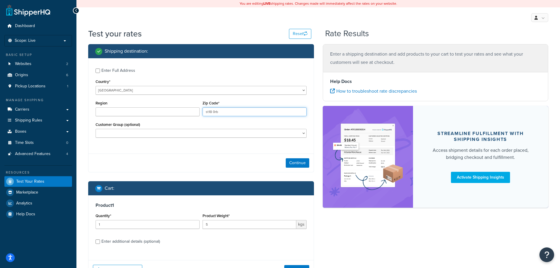
drag, startPoint x: 241, startPoint y: 114, endPoint x: 184, endPoint y: 108, distance: 57.3
click at [184, 108] on div "Region Zip Code* st18 0rb" at bounding box center [201, 109] width 214 height 21
type input "so51 0hr"
click at [299, 160] on button "Continue" at bounding box center [298, 162] width 24 height 9
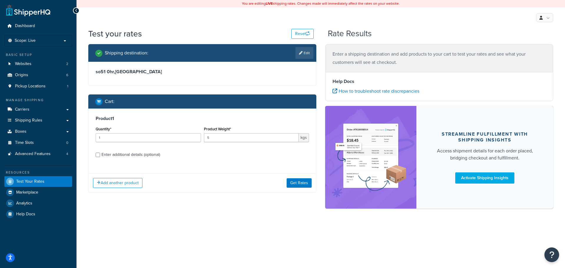
click at [135, 154] on div "Enter additional details (optional)" at bounding box center [130, 155] width 59 height 8
click at [100, 154] on input "Enter additional details (optional)" at bounding box center [98, 155] width 4 height 4
checkbox input "true"
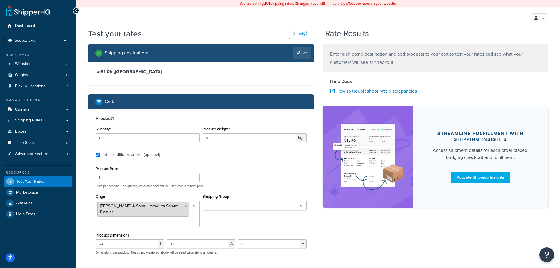
click at [184, 204] on li "[PERSON_NAME] & Sons Limited t/a Solent Plastics" at bounding box center [143, 209] width 92 height 15
click at [186, 205] on icon at bounding box center [185, 206] width 3 height 4
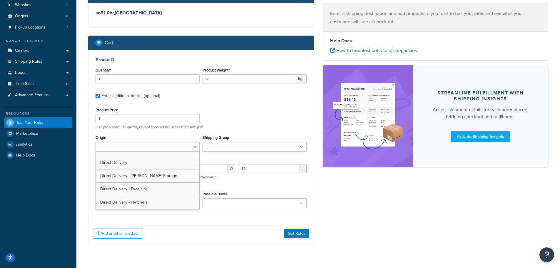
click at [231, 129] on p "Price per product. The quantity entered above will be used calculate total pric…" at bounding box center [201, 127] width 214 height 4
click at [300, 233] on button "Get Rates" at bounding box center [296, 233] width 25 height 9
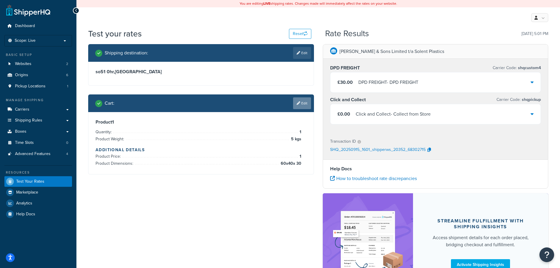
click at [305, 101] on link "Edit" at bounding box center [302, 103] width 18 height 12
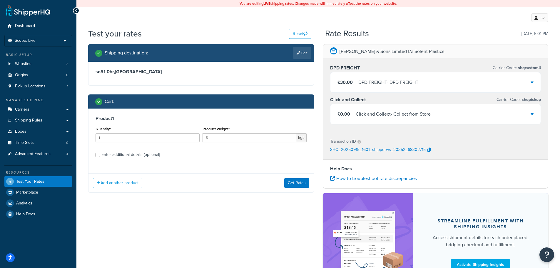
click at [156, 154] on div "Enter additional details (optional)" at bounding box center [130, 155] width 59 height 8
click at [100, 154] on input "Enter additional details (optional)" at bounding box center [98, 155] width 4 height 4
checkbox input "true"
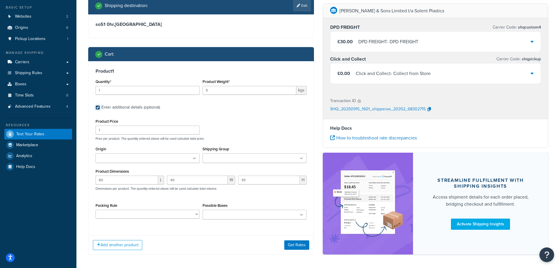
scroll to position [14, 0]
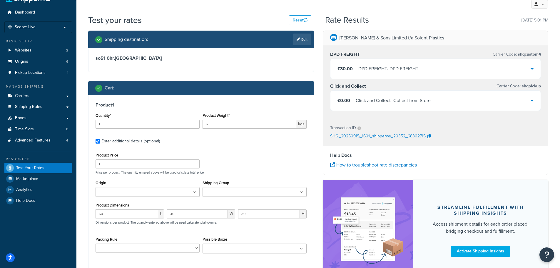
click at [423, 67] on div "£30.00 DPD FREIGHT - DPD FREIGHT" at bounding box center [436, 69] width 211 height 20
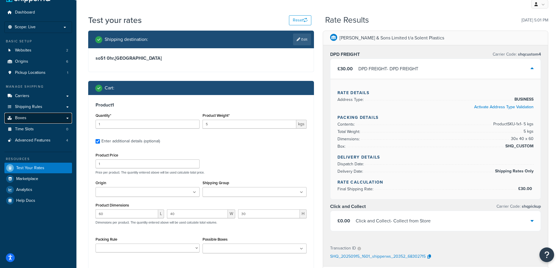
click at [41, 116] on link "Boxes" at bounding box center [38, 118] width 68 height 11
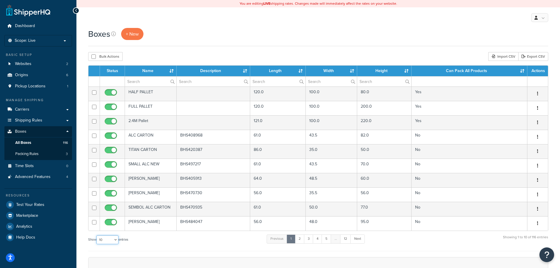
click at [112, 239] on select "10 15 25 50 100 1000" at bounding box center [107, 239] width 22 height 9
select select "1000"
click at [97, 235] on select "10 15 25 50 100 1000" at bounding box center [107, 239] width 22 height 9
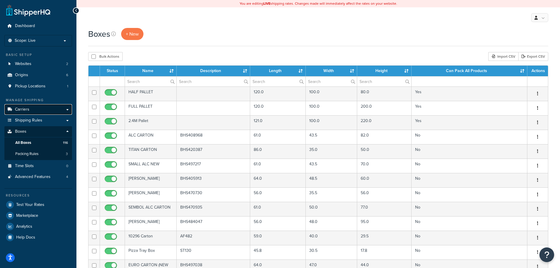
click at [48, 109] on link "Carriers" at bounding box center [38, 109] width 68 height 11
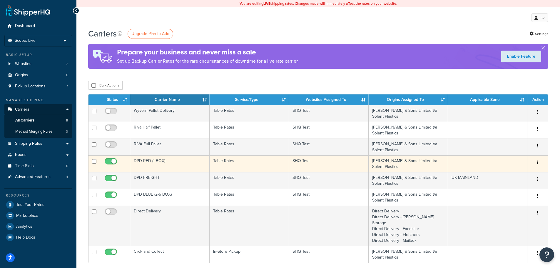
click at [414, 165] on td "[PERSON_NAME] & Sons Limited t/a Solent Plastics" at bounding box center [408, 163] width 79 height 17
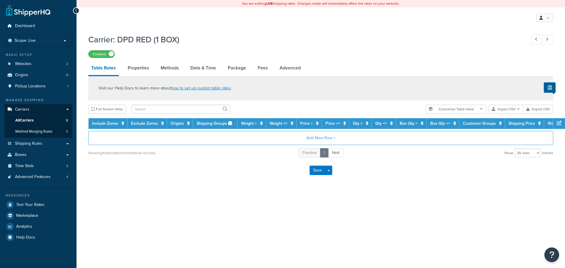
select select "25"
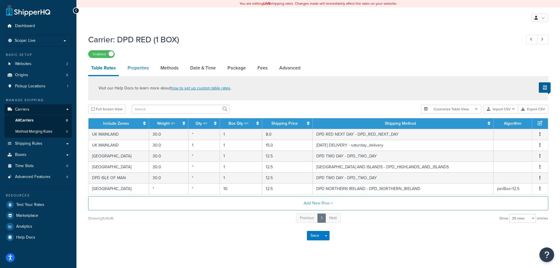
click at [134, 66] on link "Properties" at bounding box center [138, 68] width 27 height 14
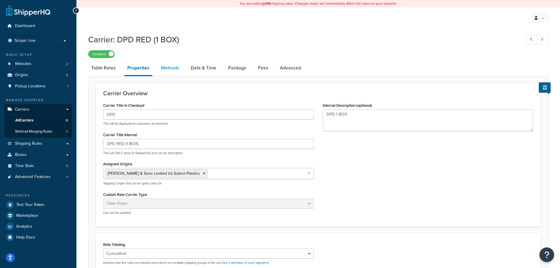
click at [166, 71] on link "Methods" at bounding box center [170, 68] width 24 height 14
select select "25"
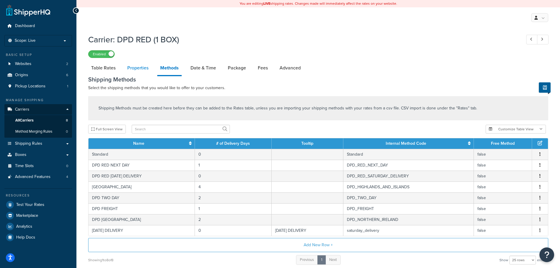
click at [142, 69] on link "Properties" at bounding box center [137, 68] width 27 height 14
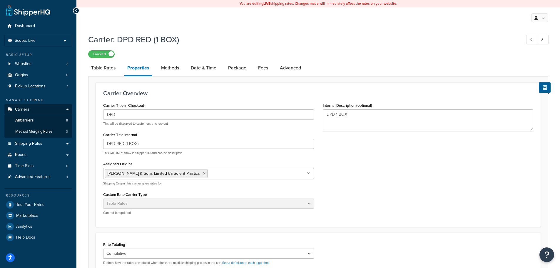
click at [184, 71] on li "Methods" at bounding box center [173, 68] width 30 height 14
click at [165, 70] on link "Methods" at bounding box center [170, 68] width 24 height 14
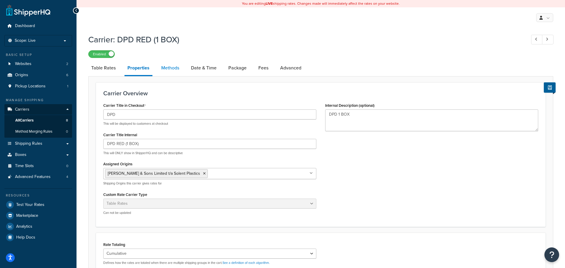
select select "25"
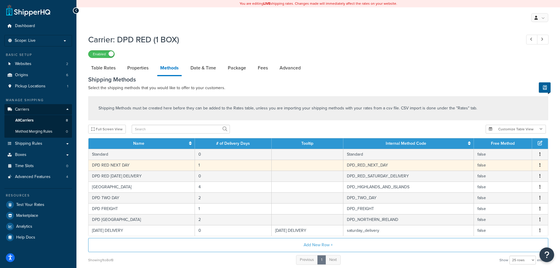
click at [343, 167] on td at bounding box center [308, 165] width 72 height 11
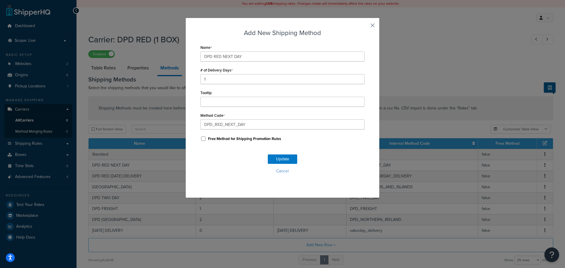
click at [364, 27] on button "button" at bounding box center [363, 27] width 1 height 1
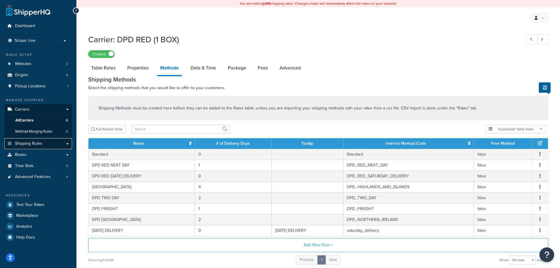
click at [34, 144] on span "Shipping Rules" at bounding box center [28, 143] width 27 height 5
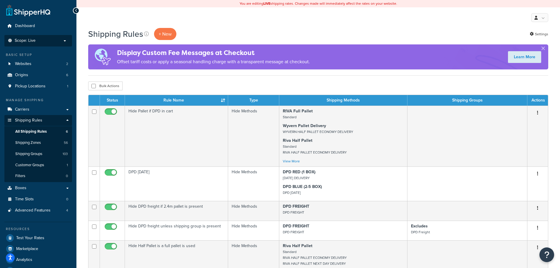
click at [44, 38] on p "Scope: Live" at bounding box center [38, 40] width 62 height 5
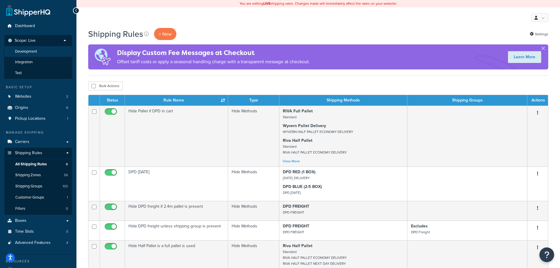
click at [38, 53] on li "Development" at bounding box center [38, 51] width 68 height 11
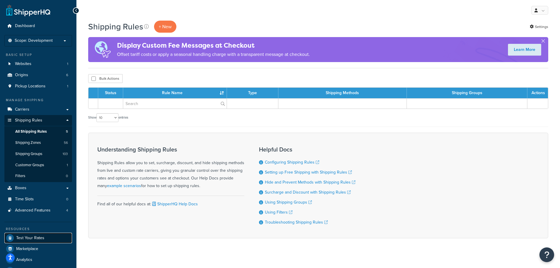
click at [31, 237] on span "Test Your Rates" at bounding box center [30, 238] width 28 height 5
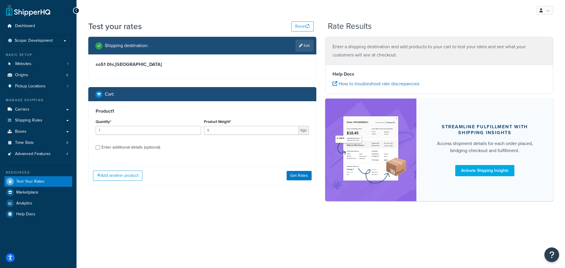
click at [122, 145] on div "Enter additional details (optional)" at bounding box center [130, 147] width 59 height 8
click at [100, 145] on input "Enter additional details (optional)" at bounding box center [98, 147] width 4 height 4
checkbox input "true"
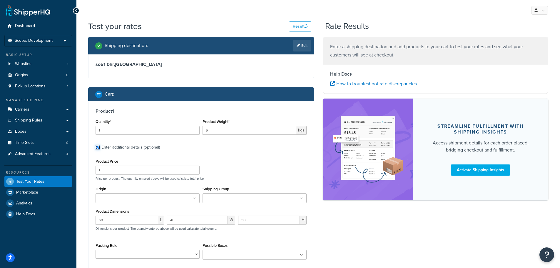
scroll to position [29, 0]
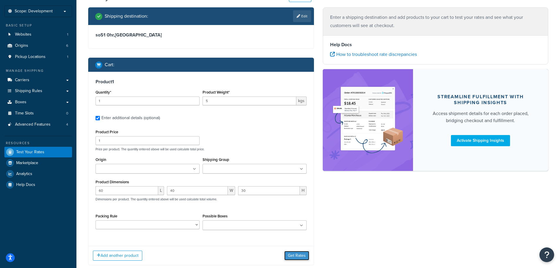
click at [303, 252] on button "Get Rates" at bounding box center [296, 255] width 25 height 9
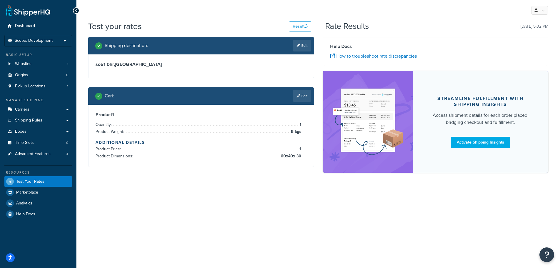
scroll to position [0, 0]
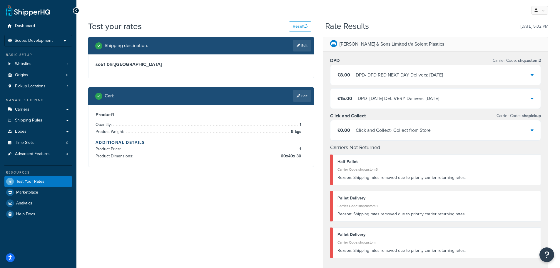
click at [195, 193] on div "Shipping destination : Edit so51 0hr , United Kingdom Cart : Edit Product 1 Qua…" at bounding box center [318, 237] width 469 height 400
click at [388, 84] on div "£8.00 DPD - DPD RED NEXT DAY Delivers: Wed, 17 Sep" at bounding box center [436, 75] width 211 height 20
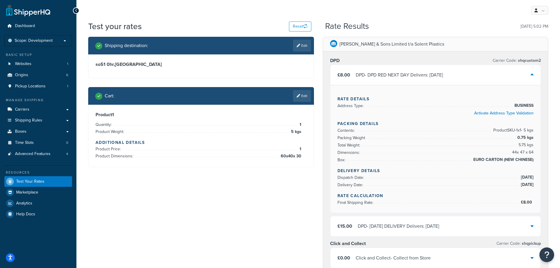
click at [402, 74] on div "DPD - DPD RED NEXT DAY Delivers: Wed, 17 Sep" at bounding box center [399, 75] width 87 height 8
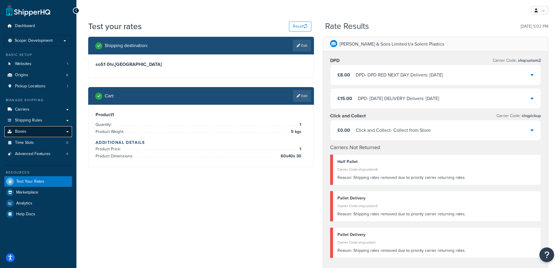
click at [46, 132] on link "Boxes" at bounding box center [38, 131] width 68 height 11
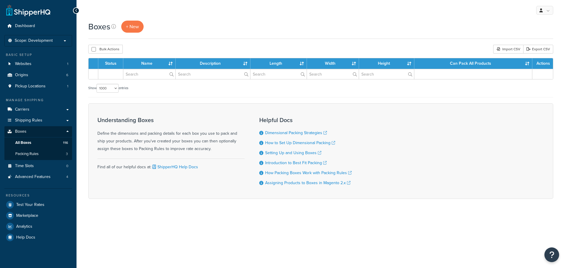
select select "1000"
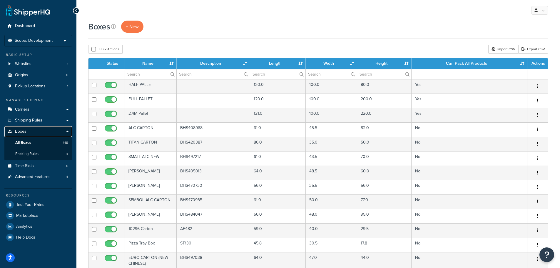
click at [39, 131] on link "Boxes" at bounding box center [38, 131] width 68 height 11
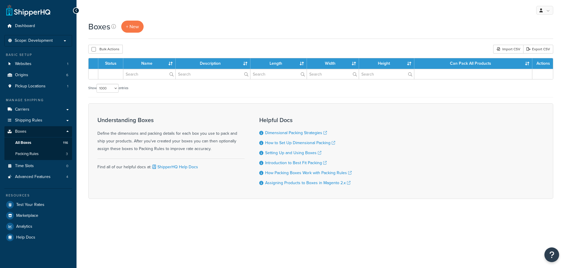
select select "1000"
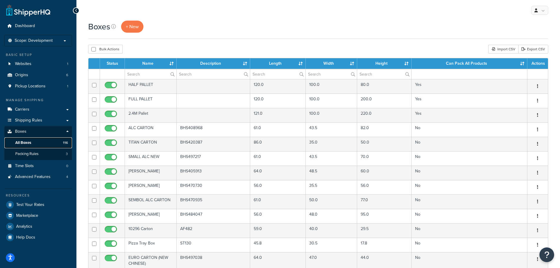
click at [41, 143] on link "All Boxes 116" at bounding box center [38, 142] width 68 height 11
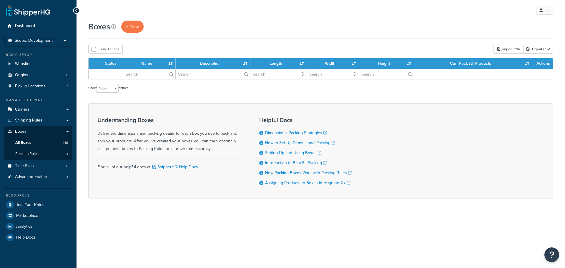
select select "1000"
click at [35, 203] on span "Test Your Rates" at bounding box center [30, 204] width 28 height 5
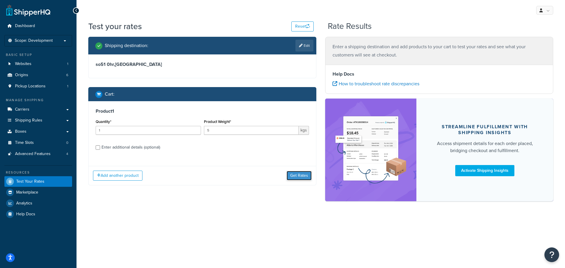
click at [309, 178] on button "Get Rates" at bounding box center [298, 175] width 25 height 9
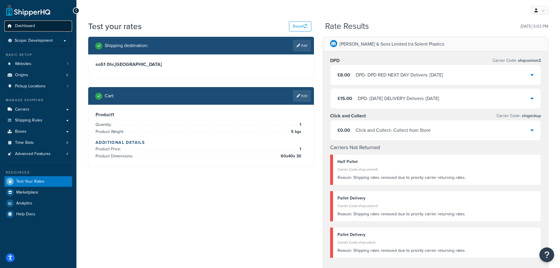
click at [38, 26] on link "Dashboard" at bounding box center [38, 26] width 68 height 11
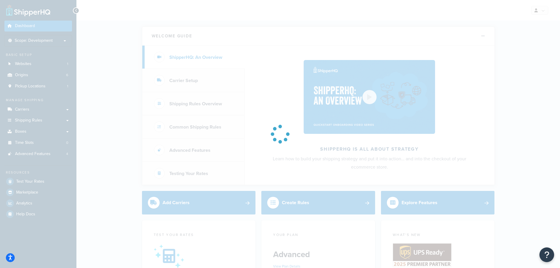
click at [45, 43] on div at bounding box center [280, 134] width 560 height 268
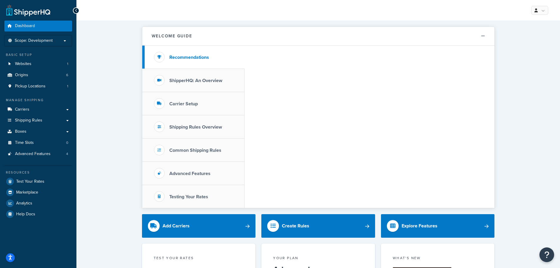
click at [45, 43] on span "Scope: Development" at bounding box center [34, 40] width 38 height 5
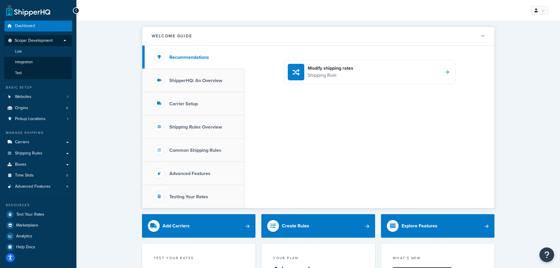
click at [44, 49] on li "Live" at bounding box center [38, 51] width 68 height 11
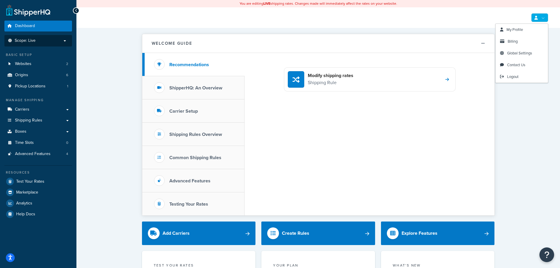
click at [545, 19] on link at bounding box center [539, 17] width 17 height 9
click at [517, 76] on span "Logout" at bounding box center [512, 77] width 11 height 6
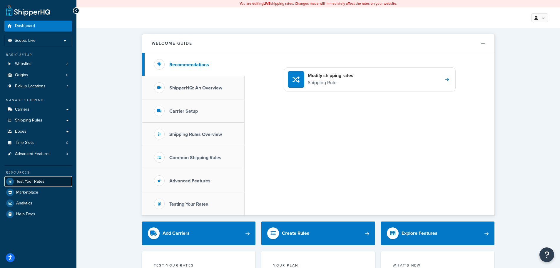
click at [43, 180] on span "Test Your Rates" at bounding box center [30, 181] width 28 height 5
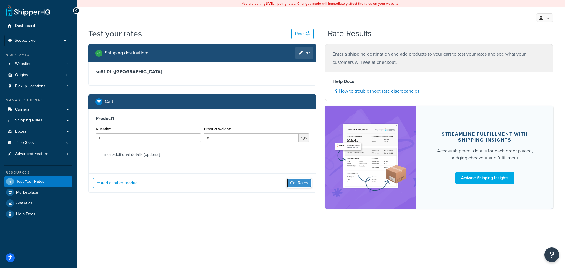
click at [298, 186] on button "Get Rates" at bounding box center [298, 182] width 25 height 9
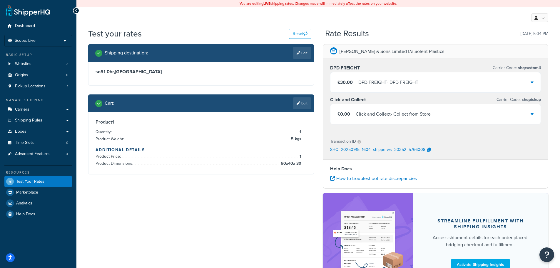
click at [403, 77] on div "£30.00 DPD FREIGHT - DPD FREIGHT" at bounding box center [436, 82] width 211 height 20
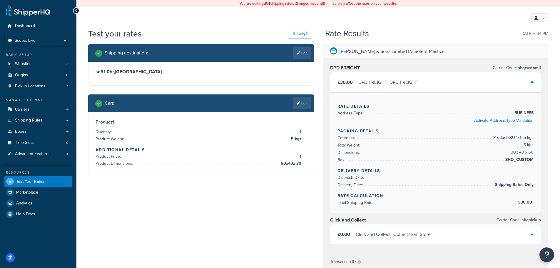
click at [400, 84] on div "DPD FREIGHT - DPD FREIGHT" at bounding box center [388, 82] width 60 height 8
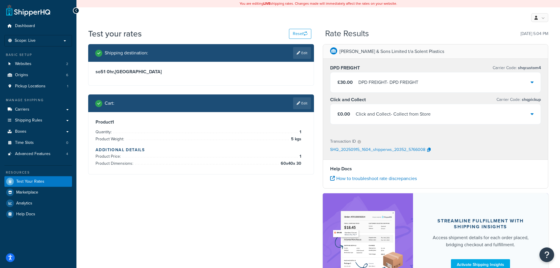
click at [408, 115] on div "Click and Collect - Collect from Store" at bounding box center [393, 114] width 75 height 8
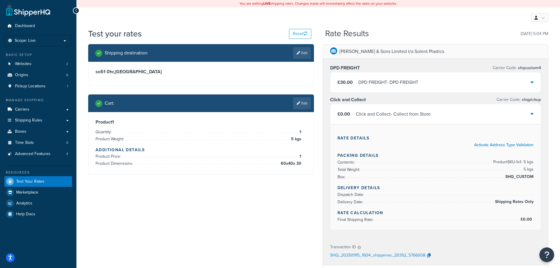
click at [401, 83] on div "DPD FREIGHT - DPD FREIGHT" at bounding box center [388, 82] width 60 height 8
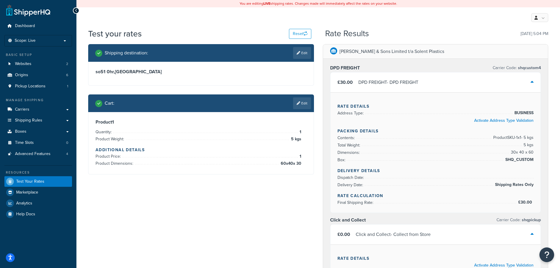
click at [399, 85] on div "DPD FREIGHT - DPD FREIGHT" at bounding box center [388, 82] width 60 height 8
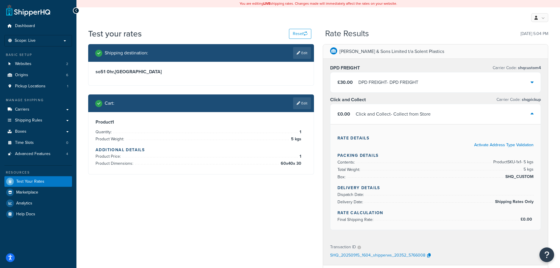
click at [400, 68] on div "DPD FREIGHT Carrier Code: shqcustom4" at bounding box center [435, 68] width 211 height 8
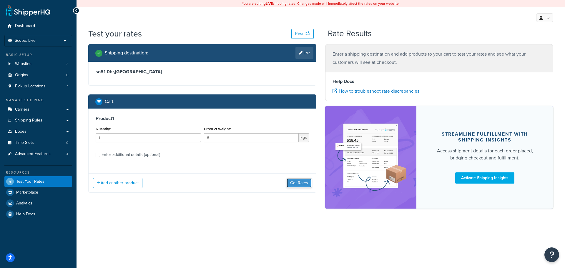
click at [308, 183] on button "Get Rates" at bounding box center [298, 182] width 25 height 9
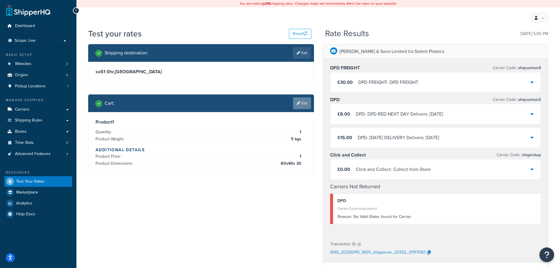
click at [306, 104] on link "Edit" at bounding box center [302, 103] width 18 height 12
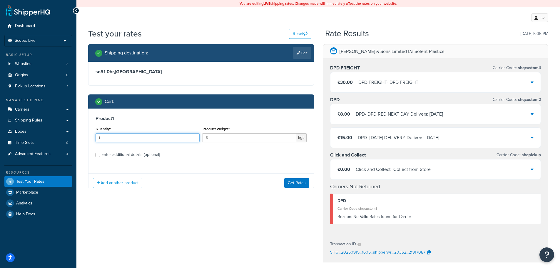
click at [129, 138] on input "1" at bounding box center [148, 137] width 104 height 9
click at [39, 134] on link "Boxes" at bounding box center [38, 131] width 68 height 11
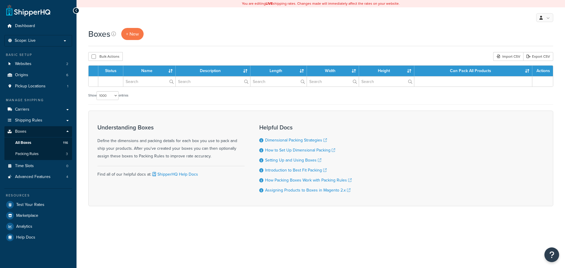
select select "1000"
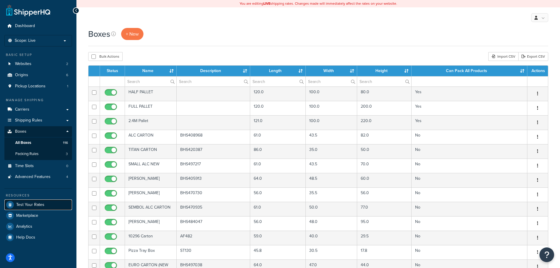
click at [30, 204] on span "Test Your Rates" at bounding box center [30, 204] width 28 height 5
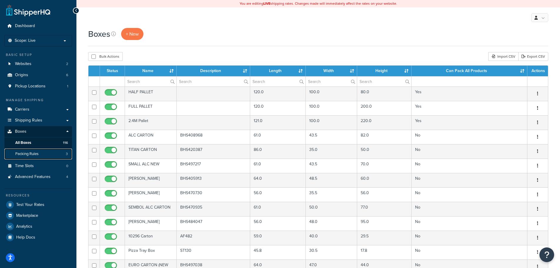
click at [33, 154] on span "Packing Rules" at bounding box center [26, 153] width 23 height 5
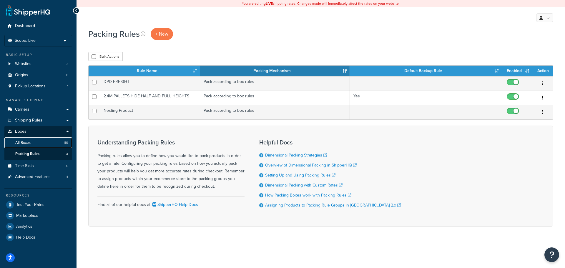
click at [29, 143] on span "All Boxes" at bounding box center [22, 142] width 15 height 5
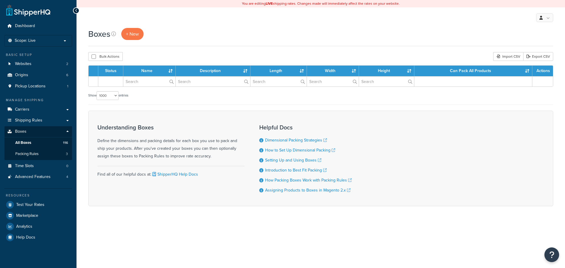
select select "1000"
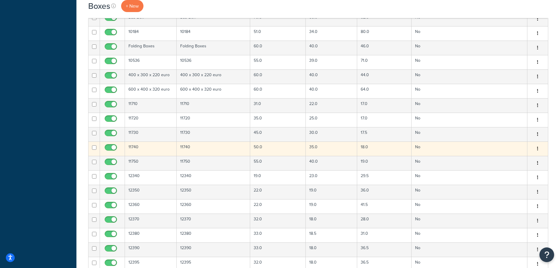
scroll to position [559, 0]
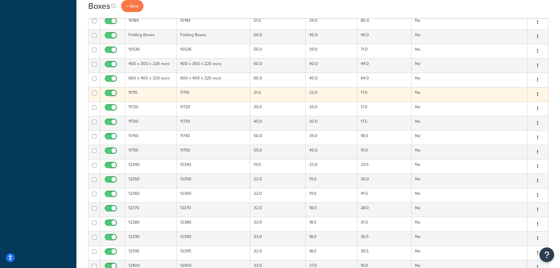
click at [202, 96] on td "11710" at bounding box center [214, 94] width 74 height 14
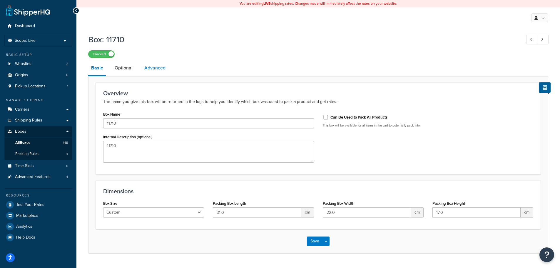
click at [154, 69] on link "Advanced" at bounding box center [154, 68] width 27 height 14
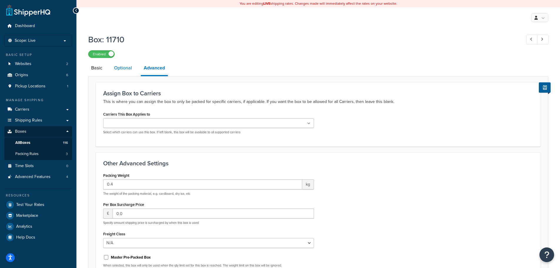
click at [133, 68] on link "Optional" at bounding box center [123, 68] width 24 height 14
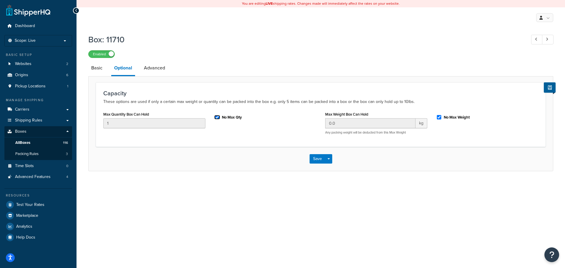
click at [216, 116] on input "No Max Qty" at bounding box center [217, 117] width 6 height 4
checkbox input "false"
click at [172, 121] on input "1" at bounding box center [154, 123] width 102 height 10
type input "6"
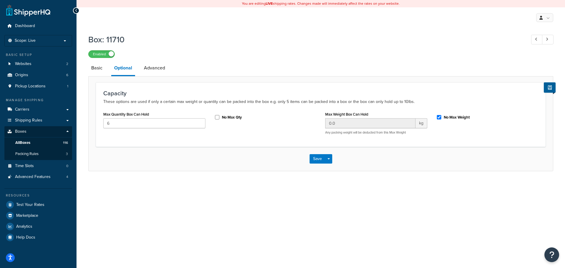
click at [245, 167] on div "Save Save Dropdown Save and Edit Save and Duplicate Save and Create New" at bounding box center [321, 159] width 464 height 24
click at [320, 156] on button "Save" at bounding box center [317, 158] width 16 height 9
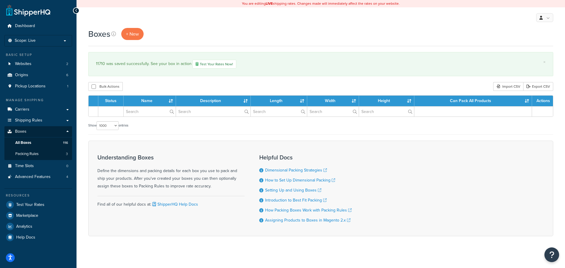
select select "1000"
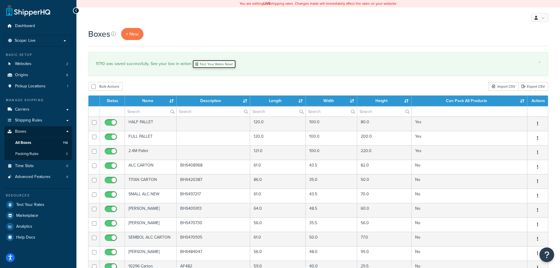
click at [213, 65] on link "Test Your Rates Now!" at bounding box center [214, 64] width 44 height 9
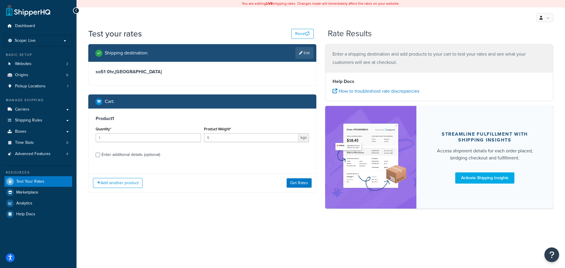
click at [128, 153] on div "Enter additional details (optional)" at bounding box center [130, 155] width 59 height 8
click at [100, 153] on input "Enter additional details (optional)" at bounding box center [98, 155] width 4 height 4
checkbox input "true"
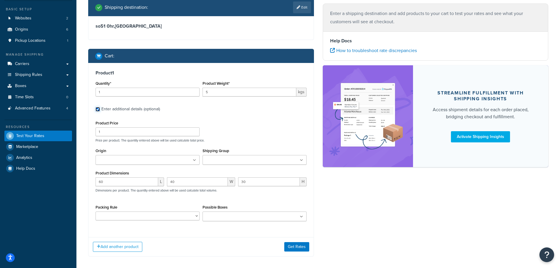
scroll to position [59, 0]
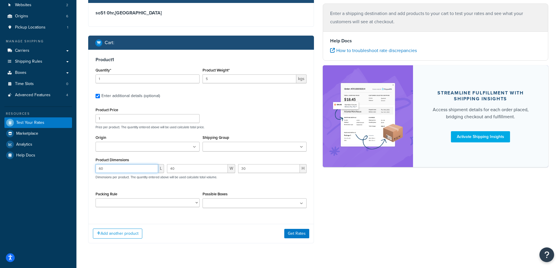
click at [131, 167] on input "60" at bounding box center [127, 168] width 63 height 9
type input "6"
drag, startPoint x: 203, startPoint y: 163, endPoint x: 155, endPoint y: 163, distance: 47.9
click at [155, 163] on div "Product Dimensions L 40 W 30 H Dimensions per product. The quantity entered abo…" at bounding box center [201, 171] width 211 height 30
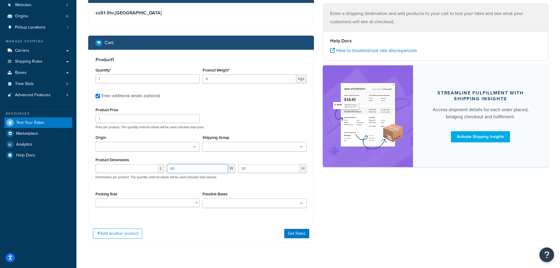
drag, startPoint x: 188, startPoint y: 168, endPoint x: 136, endPoint y: 165, distance: 51.3
click at [136, 165] on div "L 40 W 30 H Dimensions per product. The quantity entered above will be used cal…" at bounding box center [201, 174] width 214 height 21
drag, startPoint x: 262, startPoint y: 171, endPoint x: 205, endPoint y: 166, distance: 57.9
click at [205, 166] on div "L W 30 H Dimensions per product. The quantity entered above will be used calcul…" at bounding box center [201, 174] width 214 height 21
click at [230, 204] on input "Possible Boxes" at bounding box center [230, 203] width 52 height 6
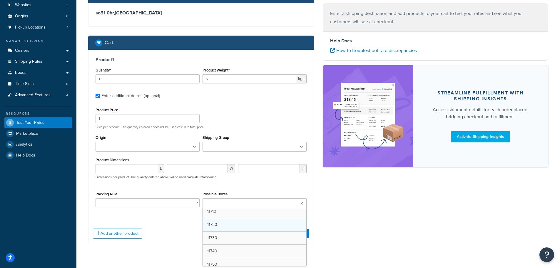
scroll to position [29, 0]
click at [353, 200] on div "Shipping destination : Edit so51 0hr , United Kingdom Cart : Product 1 Quantity…" at bounding box center [318, 119] width 469 height 268
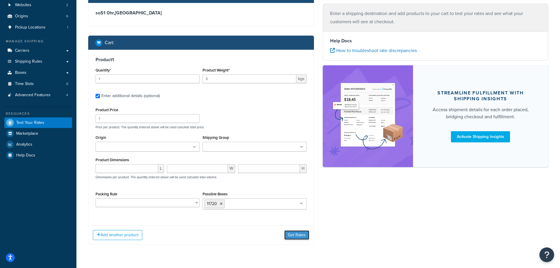
click at [297, 236] on button "Get Rates" at bounding box center [296, 234] width 25 height 9
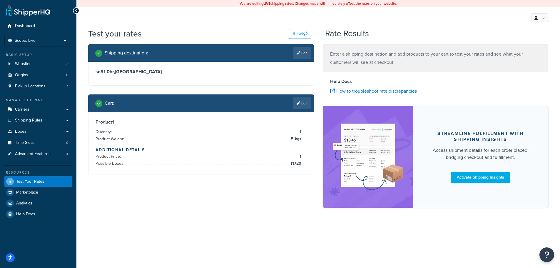
scroll to position [0, 0]
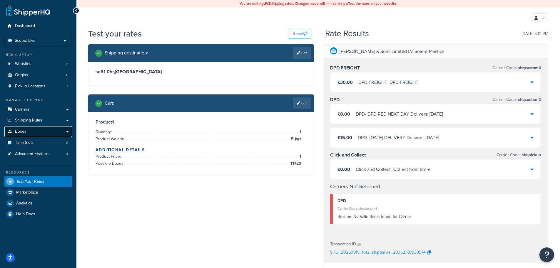
click at [38, 129] on link "Boxes" at bounding box center [38, 131] width 68 height 11
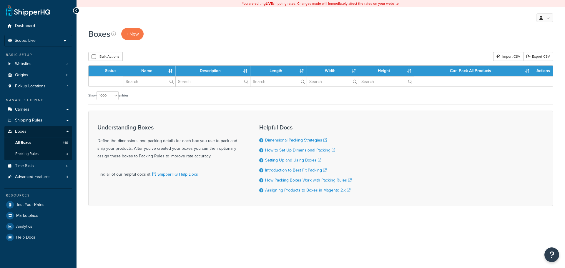
select select "1000"
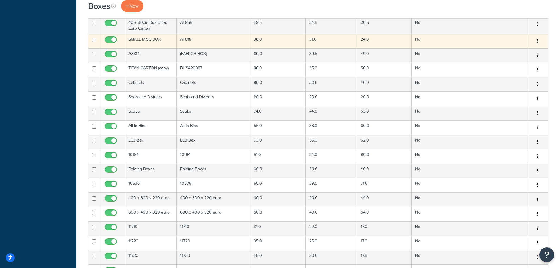
scroll to position [441, 0]
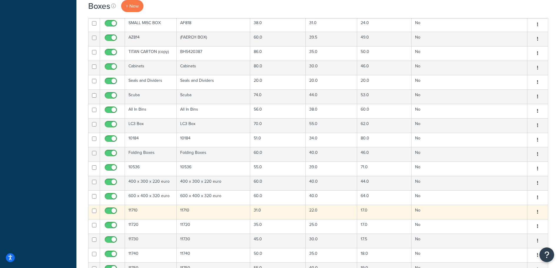
click at [188, 210] on td "11710" at bounding box center [214, 212] width 74 height 14
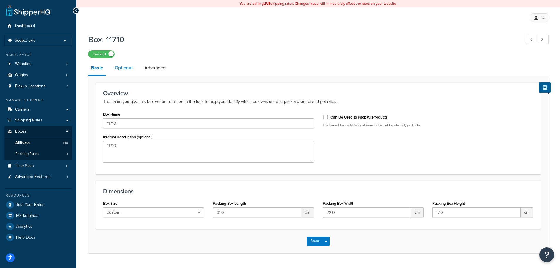
click at [124, 70] on link "Optional" at bounding box center [124, 68] width 24 height 14
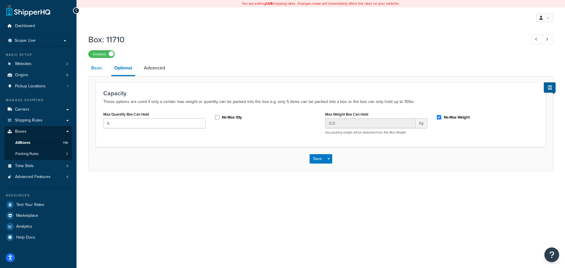
click at [94, 67] on link "Basic" at bounding box center [96, 68] width 17 height 14
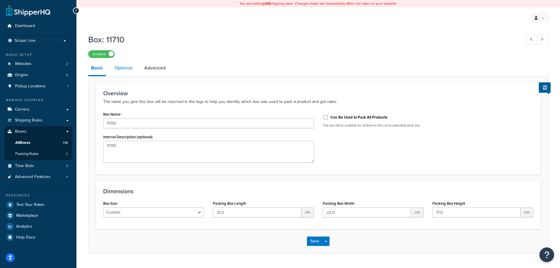
click at [120, 68] on link "Optional" at bounding box center [124, 68] width 24 height 14
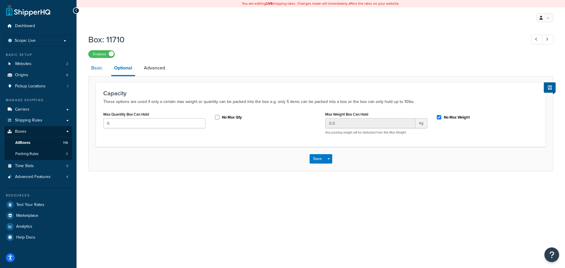
click at [97, 68] on link "Basic" at bounding box center [96, 68] width 17 height 14
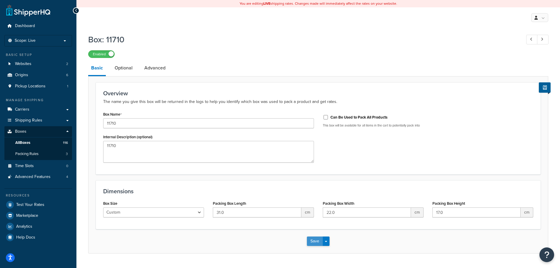
click at [316, 244] on button "Save" at bounding box center [315, 240] width 16 height 9
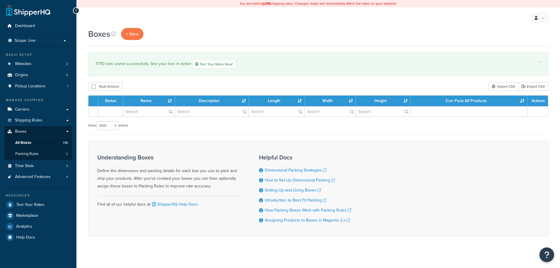
select select "1000"
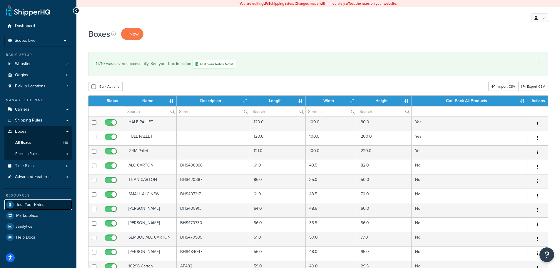
click at [39, 203] on span "Test Your Rates" at bounding box center [30, 204] width 28 height 5
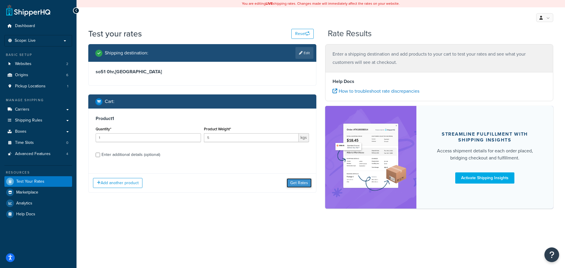
click at [296, 182] on button "Get Rates" at bounding box center [298, 182] width 25 height 9
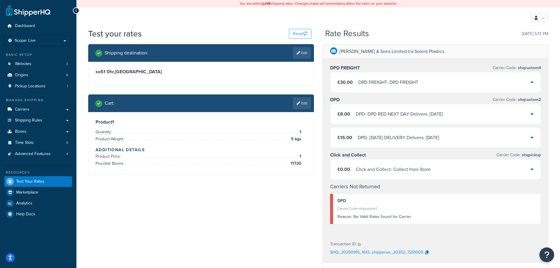
click at [376, 116] on div "DPD - DPD RED NEXT DAY Delivers: Wed, 17 Sep" at bounding box center [399, 114] width 87 height 8
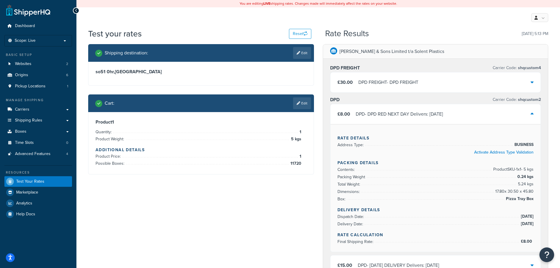
scroll to position [29, 0]
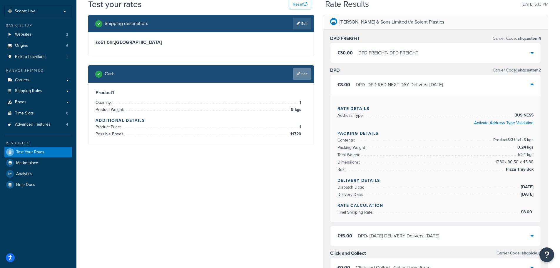
click at [307, 71] on link "Edit" at bounding box center [302, 74] width 18 height 12
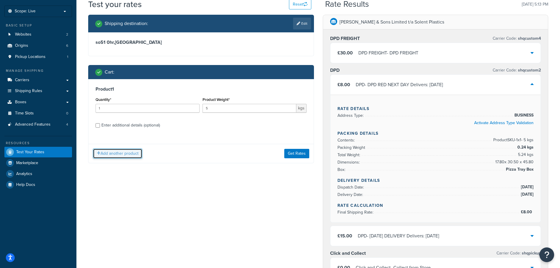
click at [120, 151] on button "Add another product" at bounding box center [117, 153] width 49 height 10
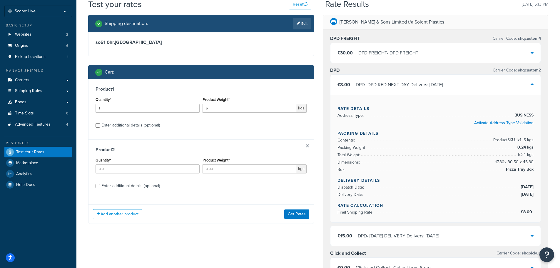
click at [311, 146] on div "Product 2 Quantity* Product Weight* kgs Enter additional details (optional)" at bounding box center [201, 169] width 225 height 61
click at [307, 146] on link at bounding box center [308, 146] width 4 height 4
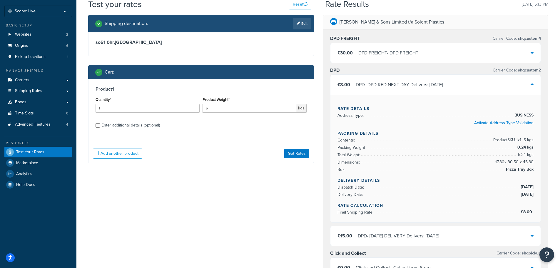
click at [143, 124] on div "Enter additional details (optional)" at bounding box center [130, 125] width 59 height 8
click at [100, 124] on input "Enter additional details (optional)" at bounding box center [98, 125] width 4 height 4
checkbox input "true"
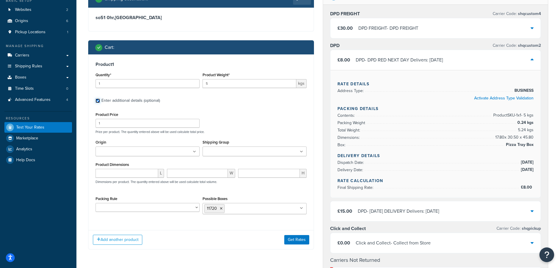
scroll to position [88, 0]
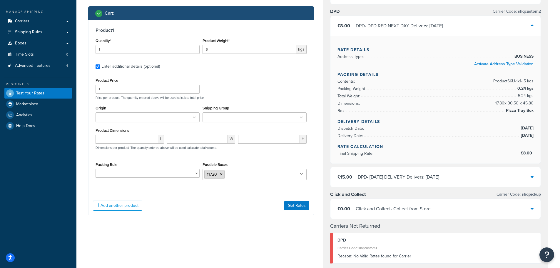
click at [222, 176] on icon at bounding box center [221, 175] width 3 height 4
click at [256, 157] on div "Product Price 1 Price per product. The quantity entered above will be used calc…" at bounding box center [201, 130] width 211 height 108
click at [298, 205] on button "Get Rates" at bounding box center [296, 205] width 25 height 9
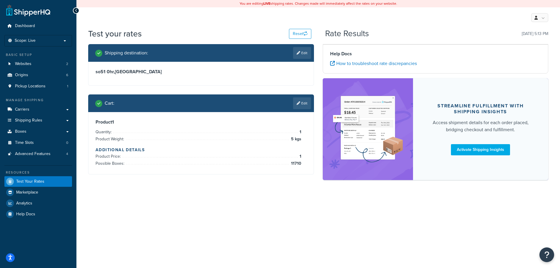
scroll to position [0, 0]
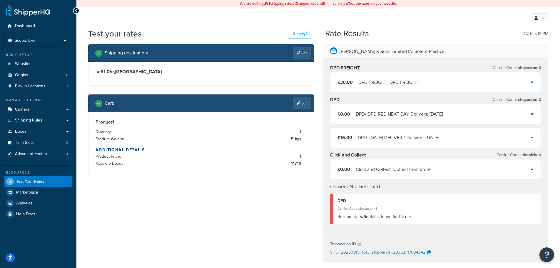
click at [383, 114] on div "DPD - DPD RED NEXT DAY Delivers: Wed, 17 Sep" at bounding box center [399, 114] width 87 height 8
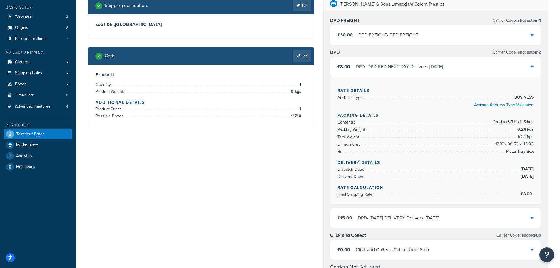
scroll to position [59, 0]
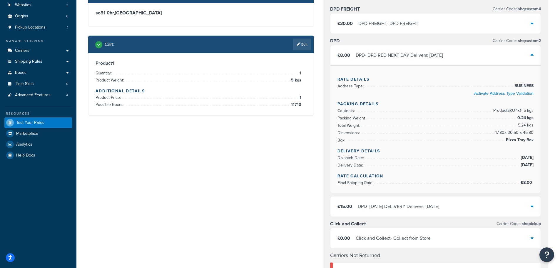
click at [515, 139] on span "Pizza Tray Box" at bounding box center [519, 139] width 29 height 7
click at [514, 139] on span "Pizza Tray Box" at bounding box center [519, 139] width 29 height 7
click at [517, 142] on span "Pizza Tray Box" at bounding box center [519, 139] width 29 height 7
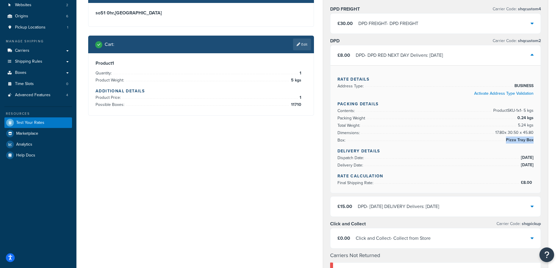
click at [517, 142] on span "Pizza Tray Box" at bounding box center [519, 139] width 29 height 7
click at [487, 143] on li "Box: Pizza Tray Box" at bounding box center [436, 139] width 196 height 7
click at [300, 46] on link "Edit" at bounding box center [302, 45] width 18 height 12
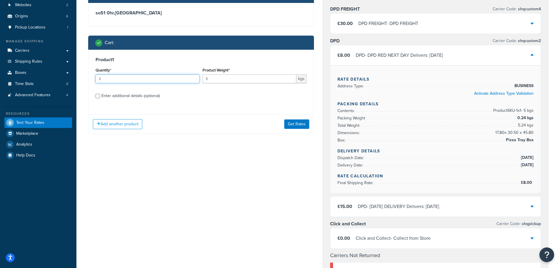
click at [195, 78] on input "2" at bounding box center [148, 78] width 104 height 9
click at [195, 78] on input "3" at bounding box center [148, 78] width 104 height 9
click at [196, 79] on input "4" at bounding box center [148, 78] width 104 height 9
click at [196, 77] on input "5" at bounding box center [148, 78] width 104 height 9
type input "6"
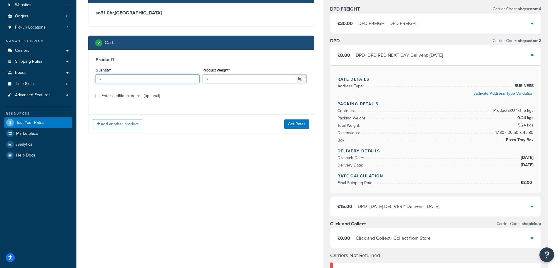
click at [196, 77] on input "6" at bounding box center [148, 78] width 104 height 9
click at [143, 95] on div "Enter additional details (optional)" at bounding box center [130, 96] width 59 height 8
click at [100, 95] on input "Enter additional details (optional)" at bounding box center [98, 96] width 4 height 4
checkbox input "true"
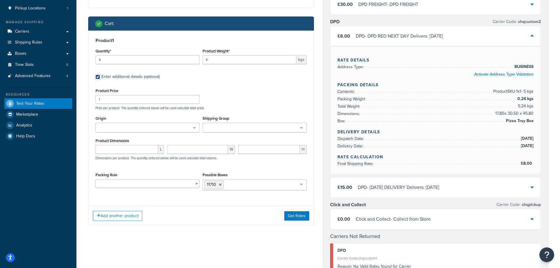
scroll to position [88, 0]
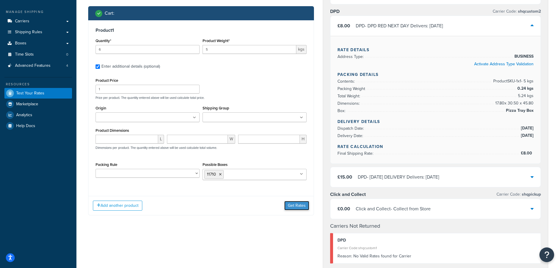
click at [297, 206] on button "Get Rates" at bounding box center [296, 205] width 25 height 9
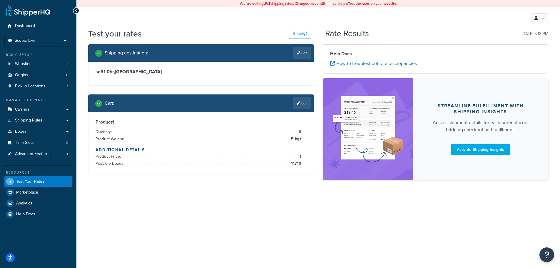
scroll to position [0, 0]
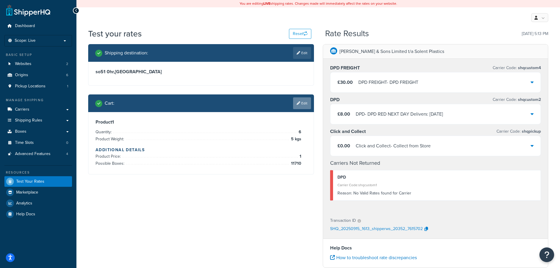
click at [301, 105] on link "Edit" at bounding box center [302, 103] width 18 height 12
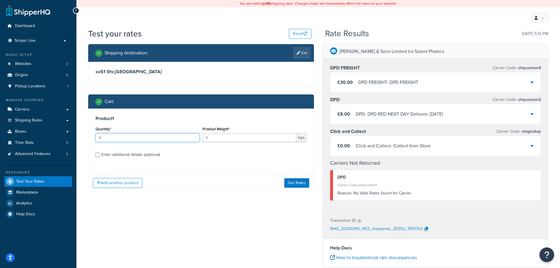
click at [120, 138] on input "6" at bounding box center [148, 137] width 104 height 9
type input "8"
click at [299, 184] on button "Get Rates" at bounding box center [296, 182] width 25 height 9
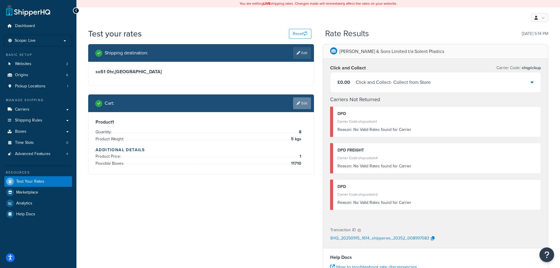
click at [299, 106] on link "Edit" at bounding box center [302, 103] width 18 height 12
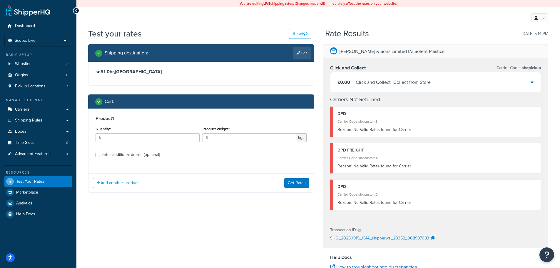
click at [148, 154] on div "Enter additional details (optional)" at bounding box center [130, 155] width 59 height 8
click at [100, 154] on input "Enter additional details (optional)" at bounding box center [98, 155] width 4 height 4
checkbox input "true"
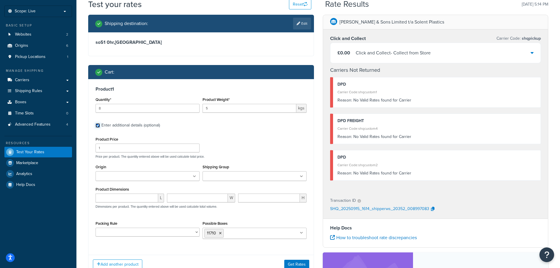
scroll to position [59, 0]
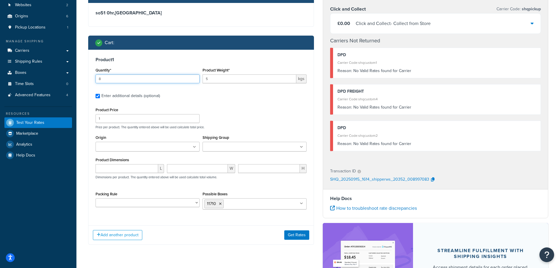
click at [125, 82] on input "8" at bounding box center [148, 78] width 104 height 9
click at [129, 79] on input "8" at bounding box center [148, 78] width 104 height 9
type input "6"
click at [290, 236] on button "Get Rates" at bounding box center [296, 234] width 25 height 9
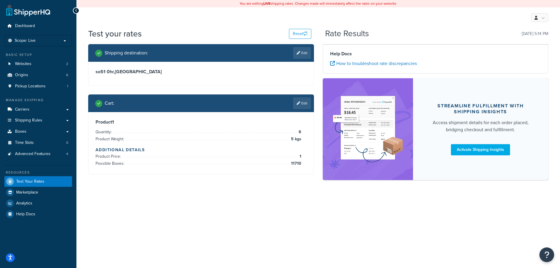
scroll to position [0, 0]
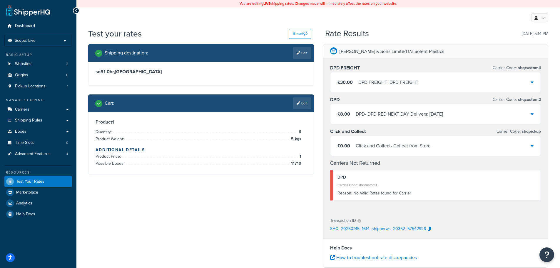
click at [360, 112] on div "DPD - DPD RED NEXT DAY Delivers: Wed, 17 Sep" at bounding box center [399, 114] width 87 height 8
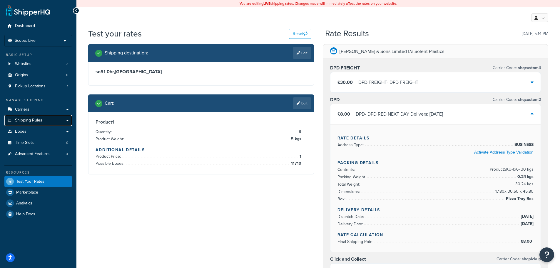
click at [33, 120] on span "Shipping Rules" at bounding box center [28, 120] width 27 height 5
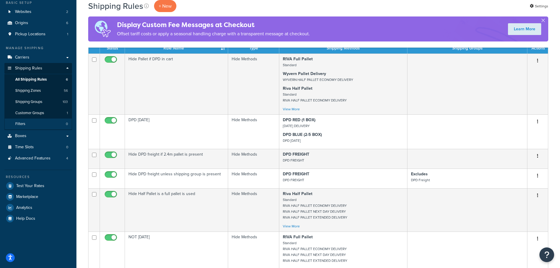
scroll to position [29, 0]
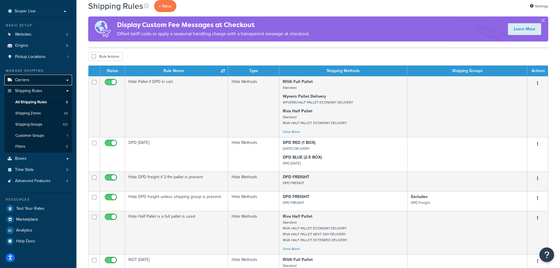
click at [49, 82] on link "Carriers" at bounding box center [38, 80] width 68 height 11
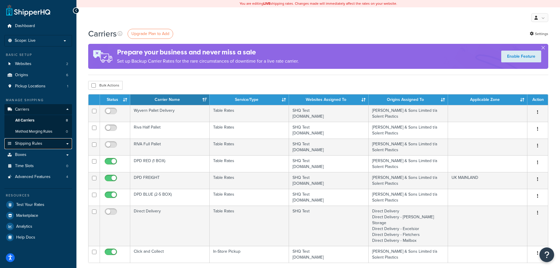
click at [36, 144] on span "Shipping Rules" at bounding box center [28, 143] width 27 height 5
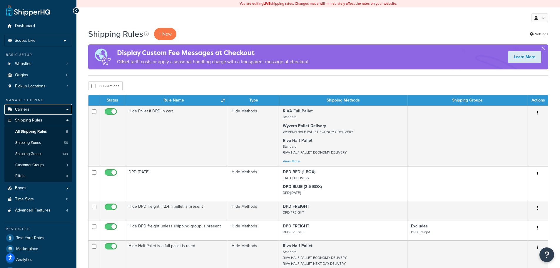
click at [38, 110] on link "Carriers" at bounding box center [38, 109] width 68 height 11
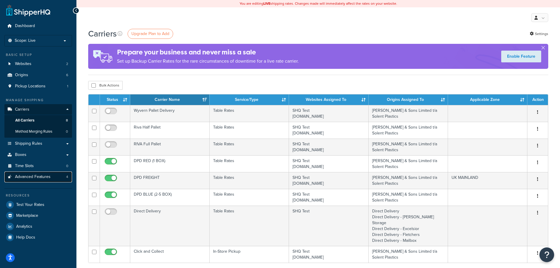
click at [41, 178] on span "Advanced Features" at bounding box center [33, 176] width 36 height 5
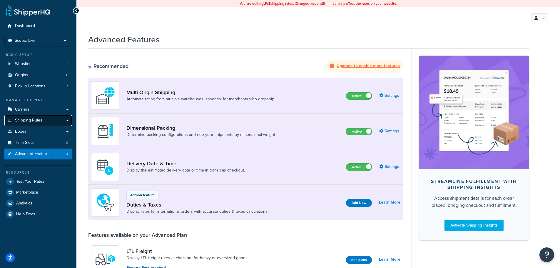
click at [39, 118] on span "Shipping Rules" at bounding box center [28, 120] width 27 height 5
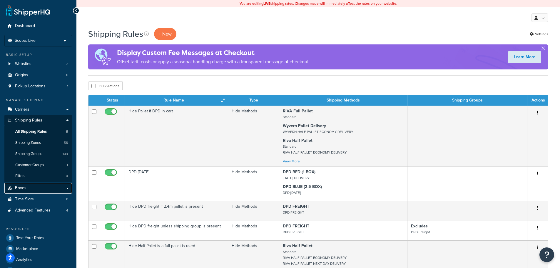
click at [28, 189] on link "Boxes" at bounding box center [38, 188] width 68 height 11
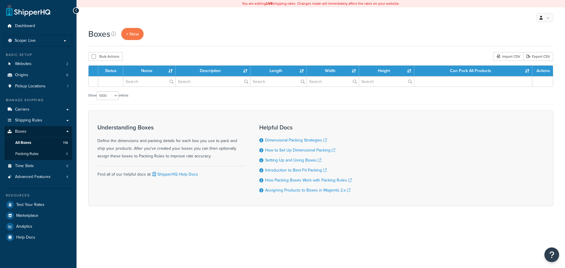
select select "1000"
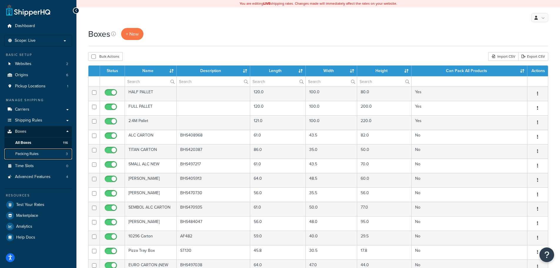
click at [40, 156] on link "Packing Rules 3" at bounding box center [38, 153] width 68 height 11
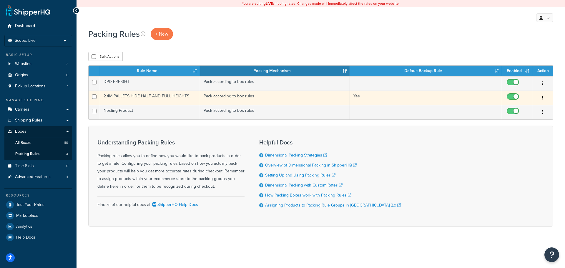
click at [514, 99] on input "checkbox" at bounding box center [513, 97] width 16 height 7
checkbox input "false"
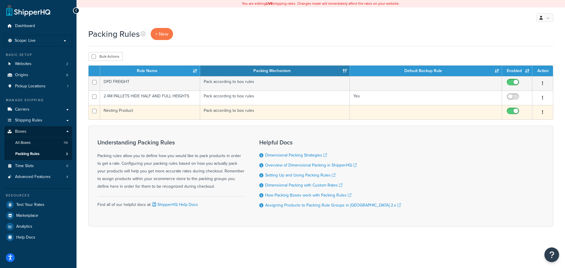
click at [275, 112] on td "Pack according to box rules" at bounding box center [275, 112] width 150 height 14
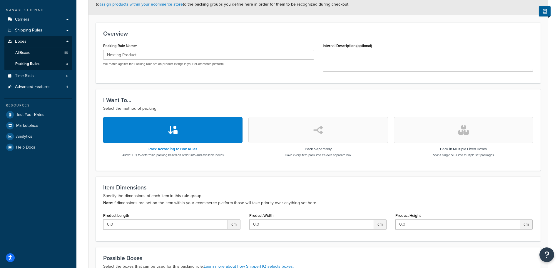
scroll to position [88, 0]
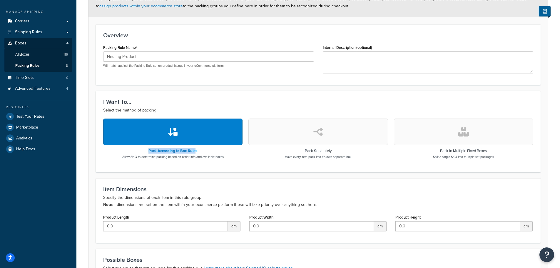
drag, startPoint x: 149, startPoint y: 151, endPoint x: 196, endPoint y: 152, distance: 46.8
click at [196, 152] on h3 "Pack According to Box Rules" at bounding box center [172, 151] width 101 height 4
click at [202, 154] on div "Pack According to Box Rules Allow SHQ to determine packing based on order info …" at bounding box center [172, 154] width 101 height 10
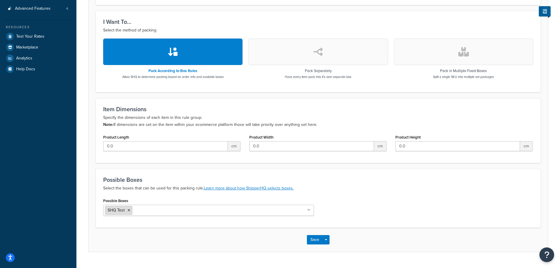
scroll to position [176, 0]
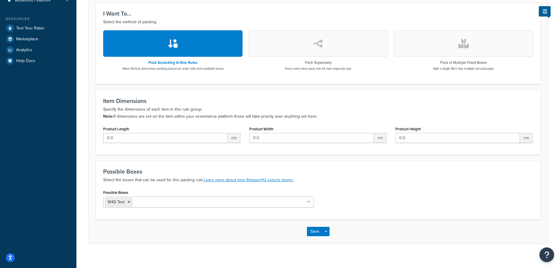
click at [145, 201] on input "Possible Boxes" at bounding box center [160, 201] width 52 height 6
type input "11710"
drag, startPoint x: 360, startPoint y: 203, endPoint x: 338, endPoint y: 217, distance: 25.7
click at [360, 203] on div "Possible Boxes SHQ Test 11710 ALC CARTON TITAN CARTON SMALL ALC NEW IRIS CARTON…" at bounding box center [318, 200] width 439 height 24
click at [312, 232] on button "Save" at bounding box center [315, 231] width 16 height 9
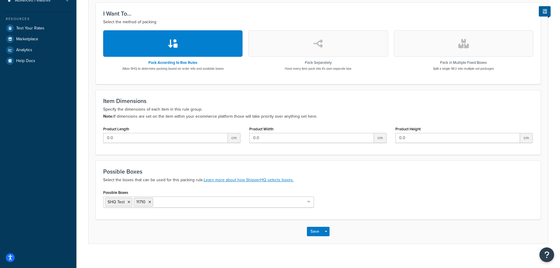
scroll to position [0, 0]
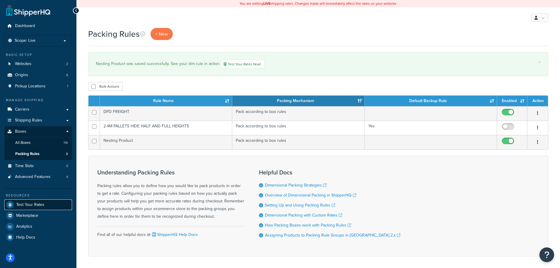
click at [34, 205] on span "Test Your Rates" at bounding box center [30, 204] width 28 height 5
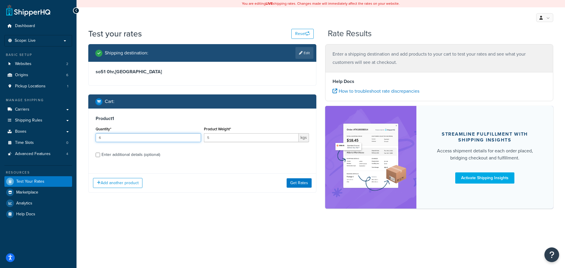
click at [121, 136] on input "6" at bounding box center [148, 137] width 105 height 9
click at [141, 153] on div "Enter additional details (optional)" at bounding box center [130, 155] width 59 height 8
click at [100, 153] on input "Enter additional details (optional)" at bounding box center [98, 155] width 4 height 4
checkbox input "true"
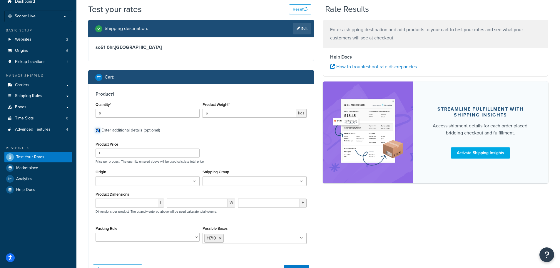
scroll to position [26, 0]
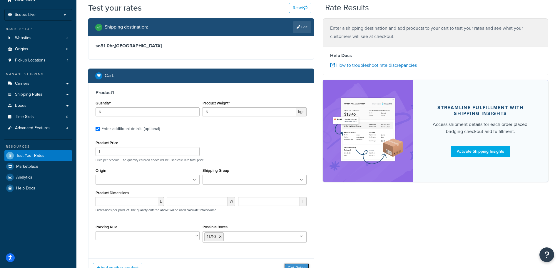
click at [299, 265] on button "Get Rates" at bounding box center [296, 267] width 25 height 9
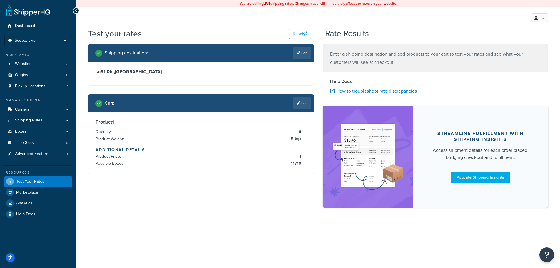
scroll to position [0, 0]
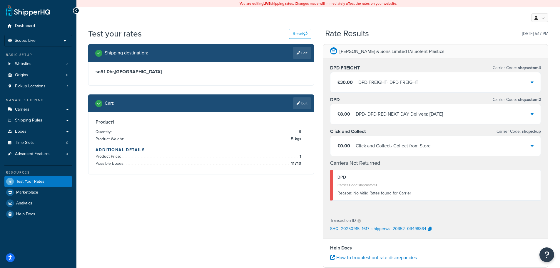
click at [403, 115] on div "DPD - DPD RED NEXT DAY Delivers: Wed, 17 Sep" at bounding box center [399, 114] width 87 height 8
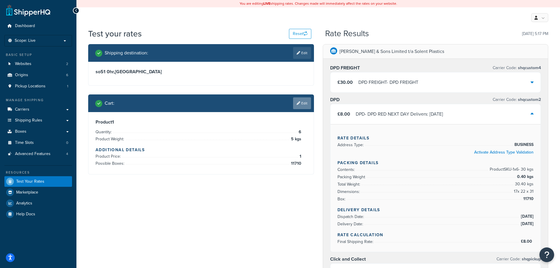
click at [294, 105] on link "Edit" at bounding box center [302, 103] width 18 height 12
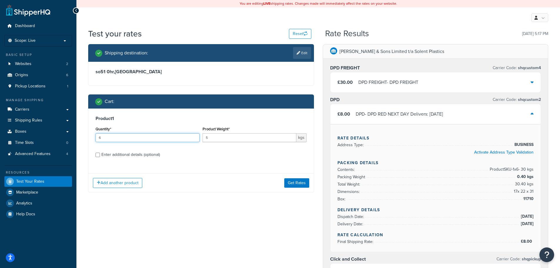
click at [121, 142] on input "6" at bounding box center [148, 137] width 104 height 9
type input "7"
click at [287, 180] on button "Get Rates" at bounding box center [296, 182] width 25 height 9
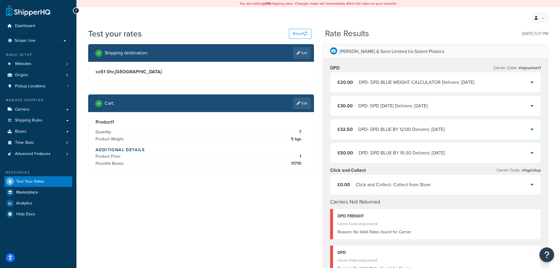
click at [396, 82] on div "DPD - DPD BLUE WEIGHT CALCULATOR Delivers: [DATE]" at bounding box center [417, 82] width 116 height 8
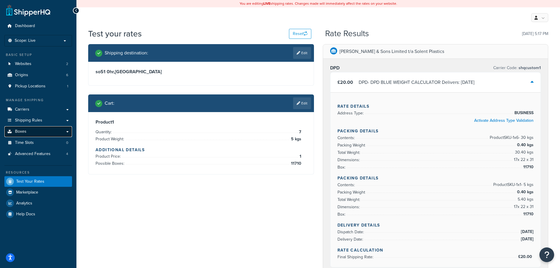
click at [30, 133] on link "Boxes" at bounding box center [38, 131] width 68 height 11
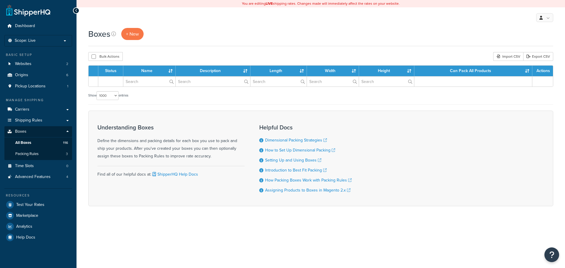
select select "1000"
click at [30, 154] on span "Packing Rules" at bounding box center [26, 153] width 23 height 5
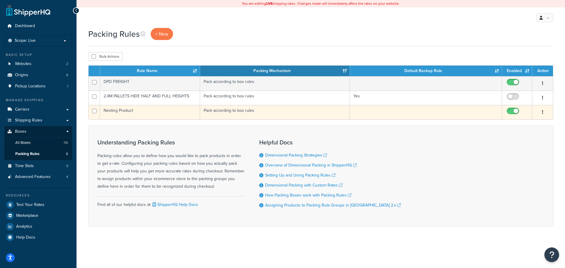
click at [121, 112] on td "Nesting Product" at bounding box center [150, 112] width 100 height 14
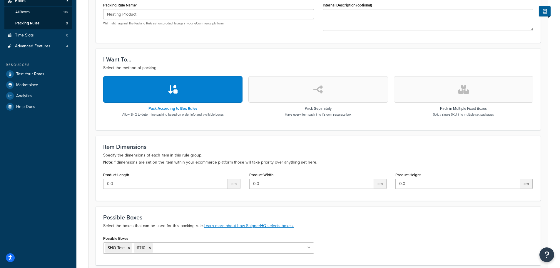
scroll to position [35, 0]
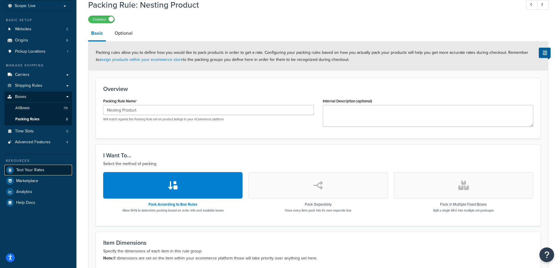
click at [34, 165] on link "Test Your Rates" at bounding box center [38, 170] width 68 height 11
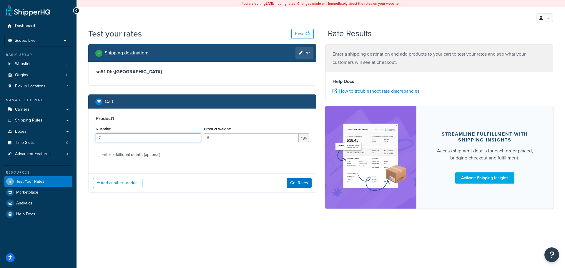
click at [105, 139] on input "7" at bounding box center [148, 137] width 105 height 9
type input "13"
click at [298, 184] on button "Get Rates" at bounding box center [298, 182] width 25 height 9
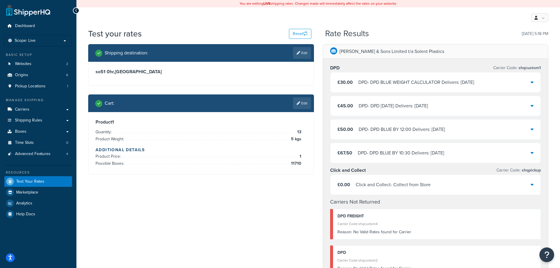
click at [411, 81] on div "DPD - DPD BLUE WEIGHT CALCULATOR Delivers: [DATE]" at bounding box center [416, 82] width 116 height 8
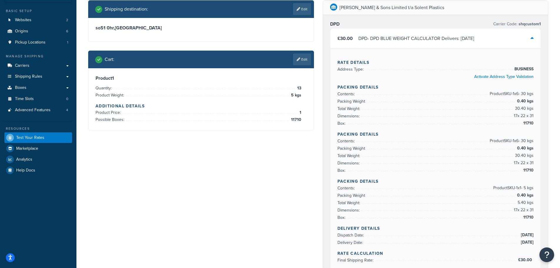
scroll to position [29, 0]
